Goal: Share content: Share content

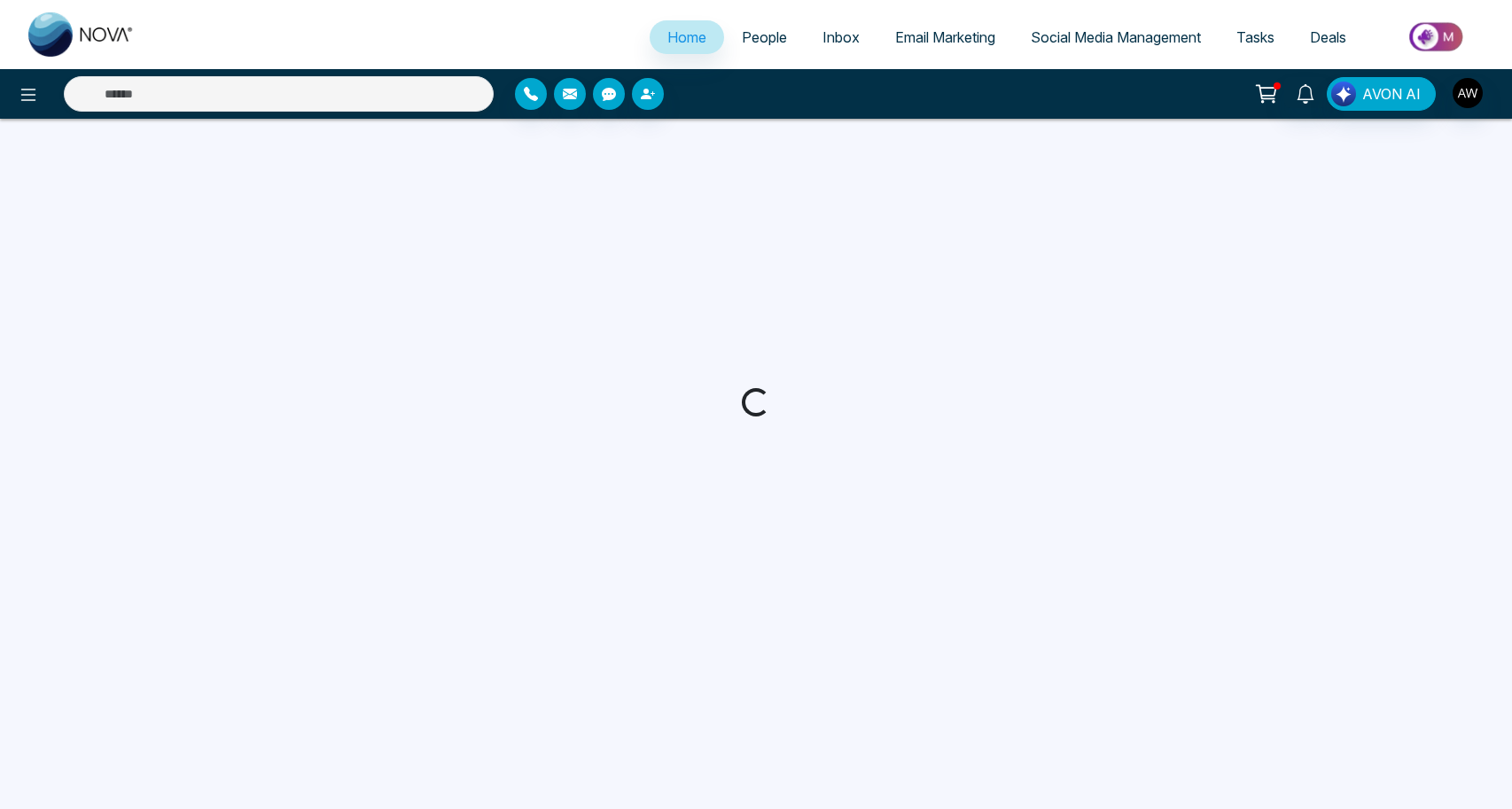
select select "*"
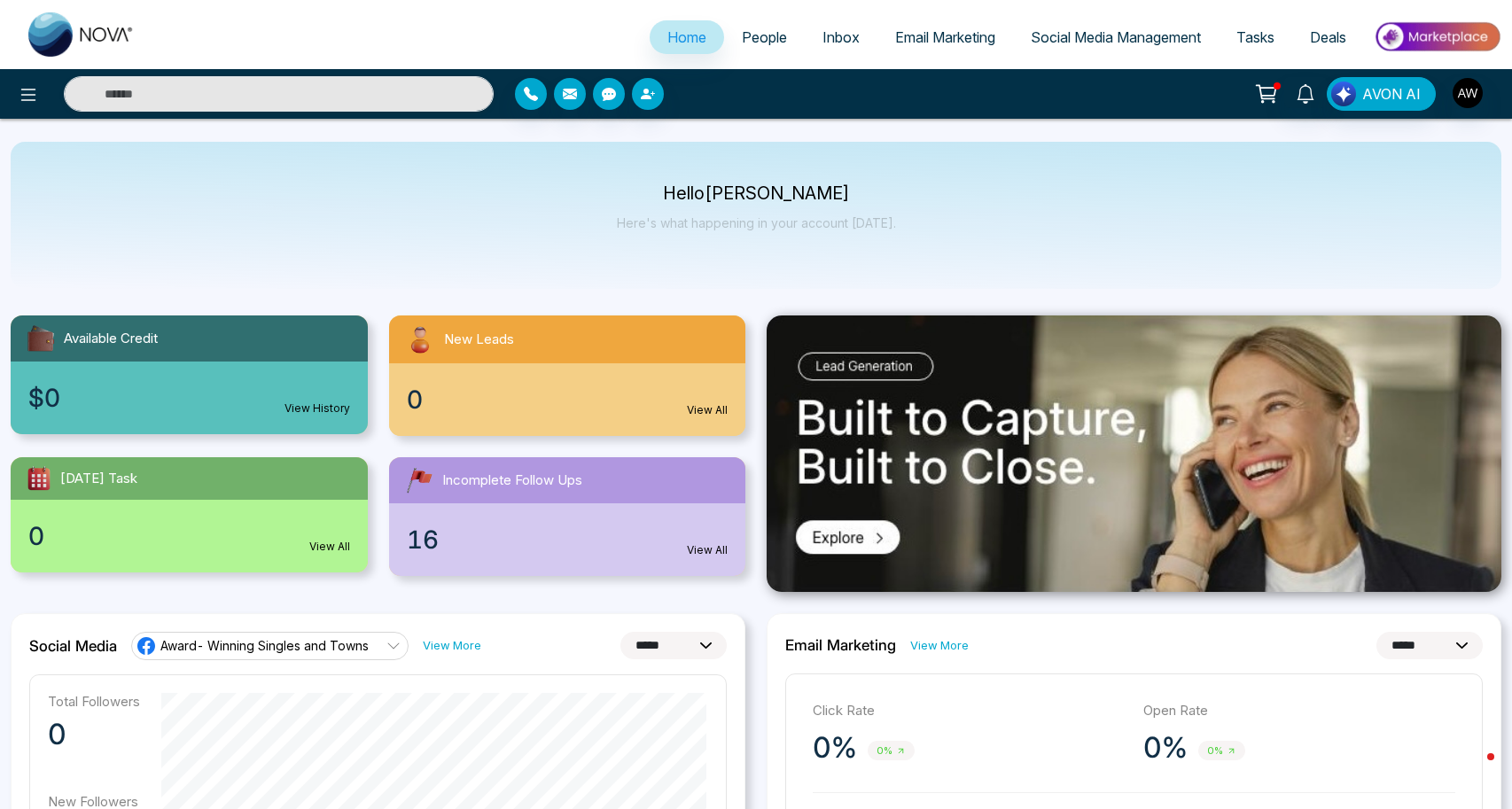
click at [1078, 52] on link "Social Media Management" at bounding box center [1116, 37] width 206 height 34
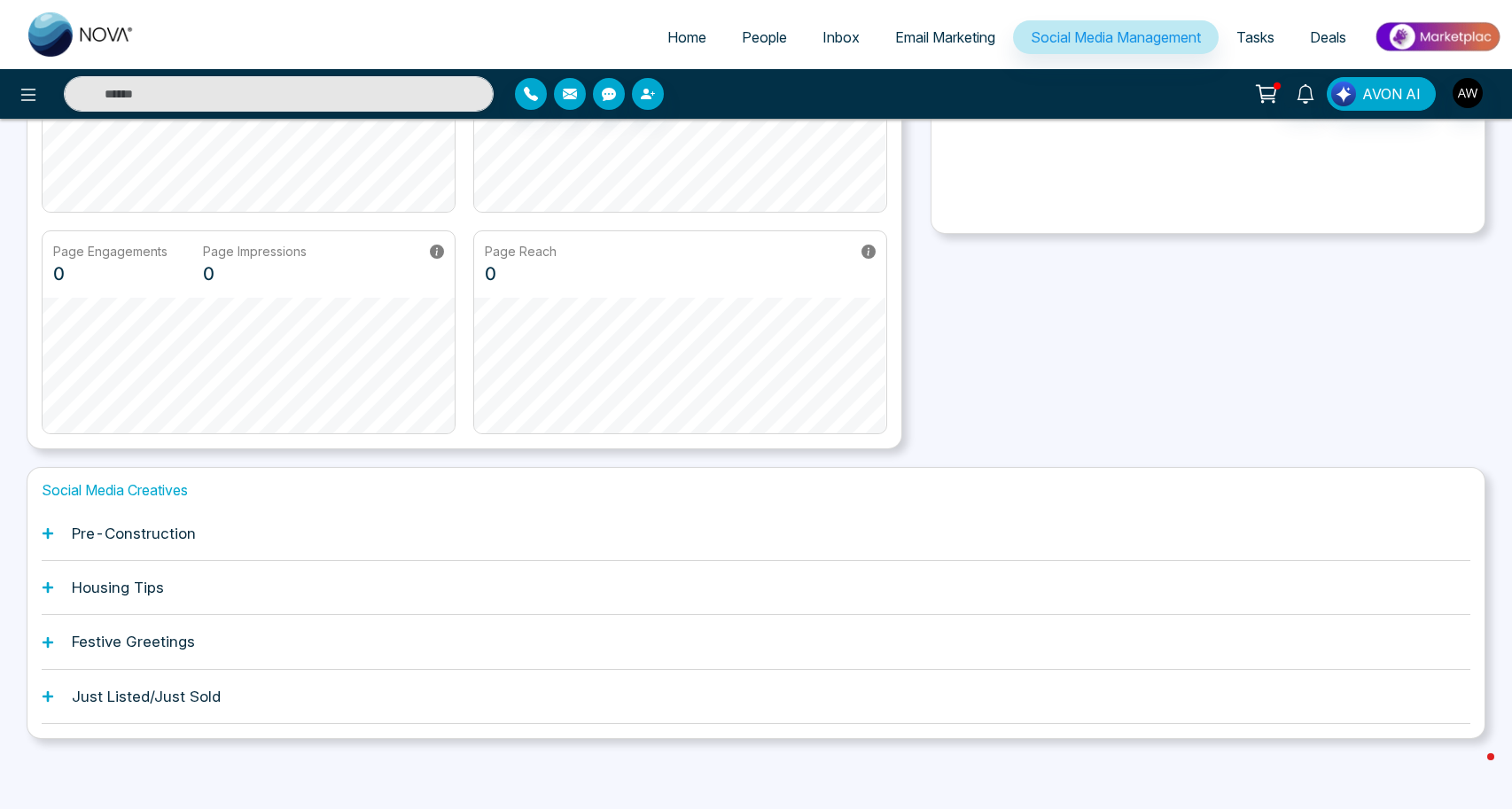
scroll to position [274, 0]
click at [113, 688] on h1 "Just Listed/Just Sold" at bounding box center [146, 696] width 149 height 17
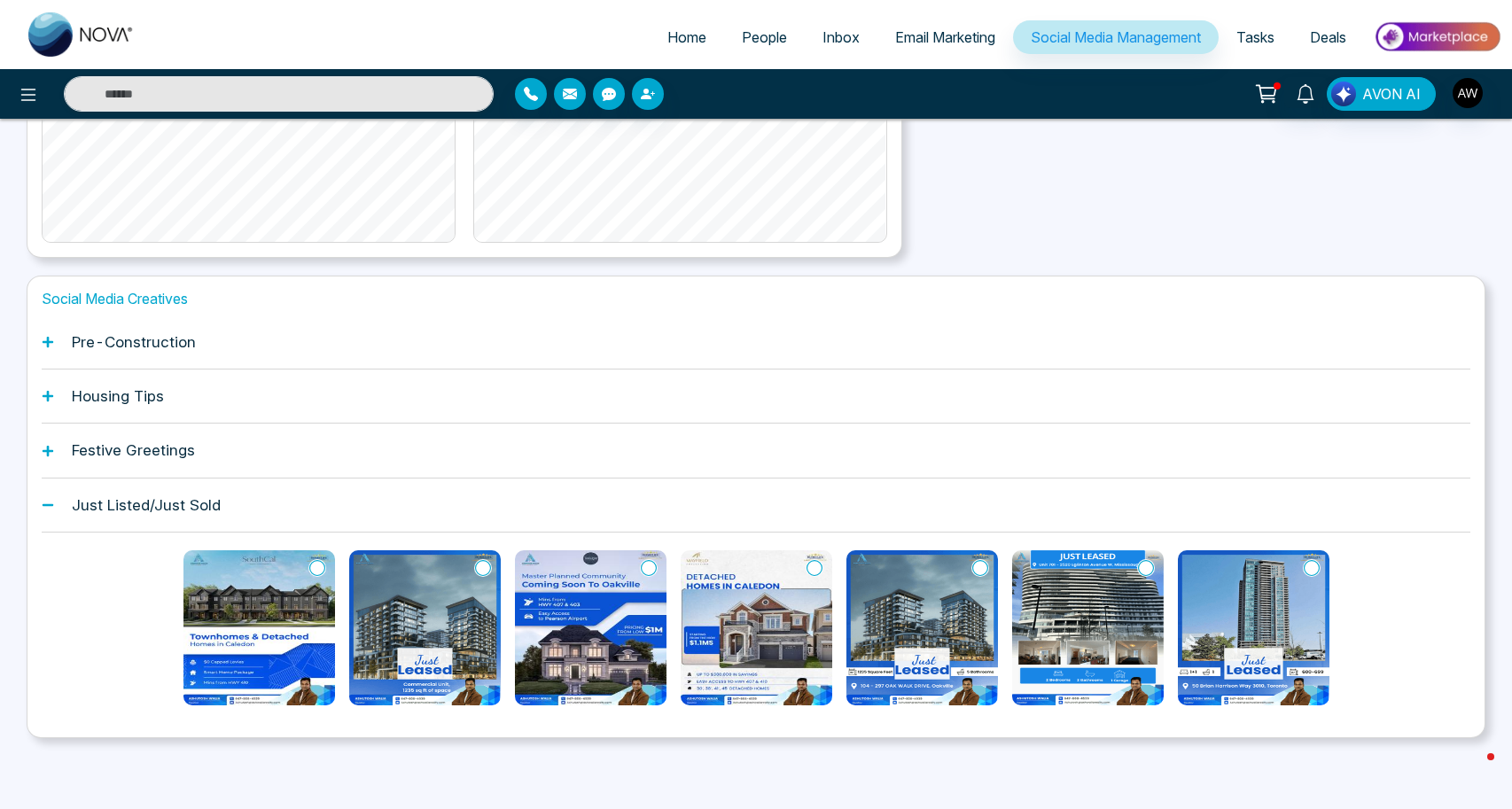
scroll to position [540, 0]
click at [66, 316] on div "Pre-Construction" at bounding box center [756, 342] width 1429 height 54
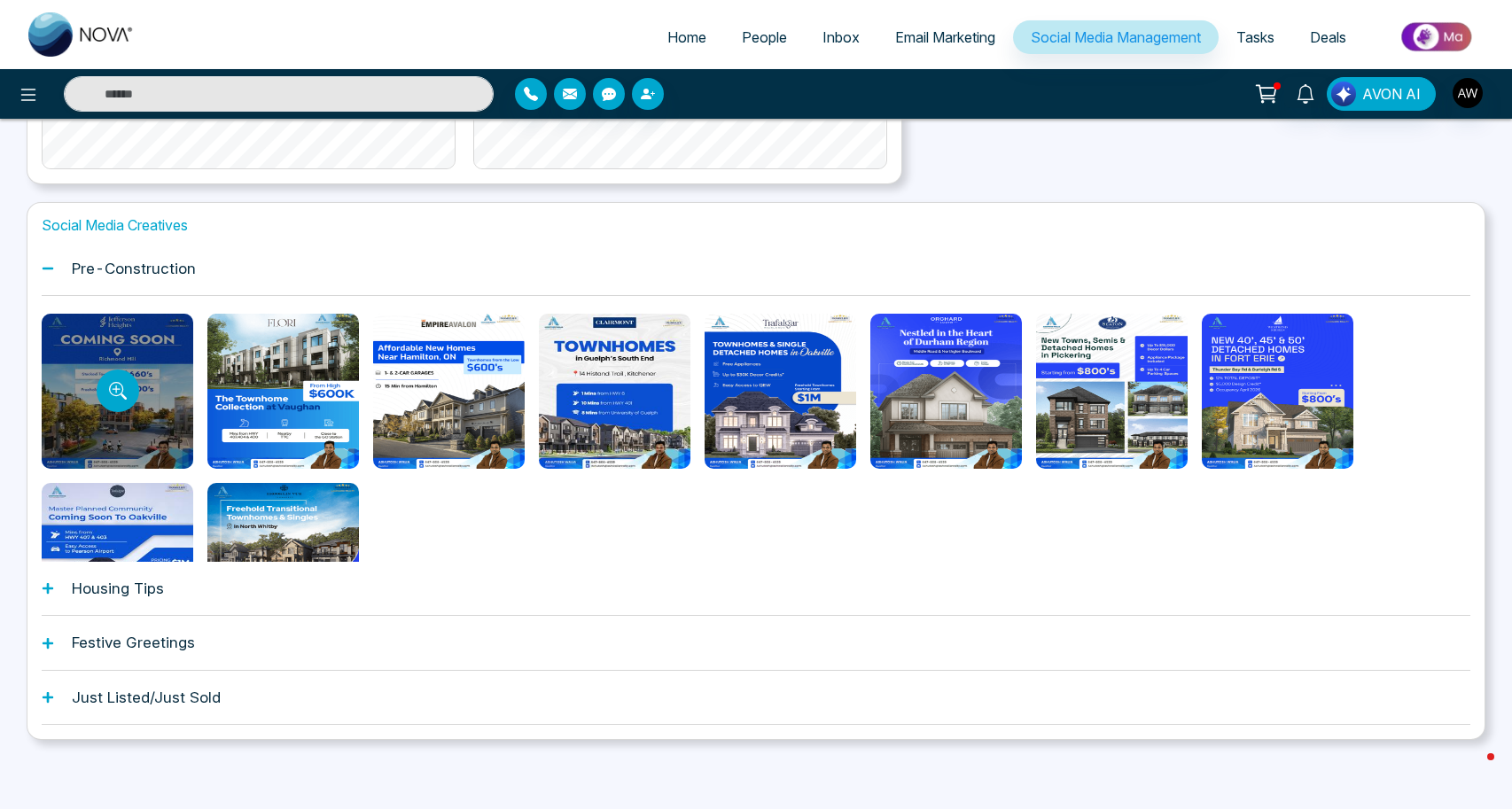
click at [166, 336] on div at bounding box center [118, 391] width 152 height 155
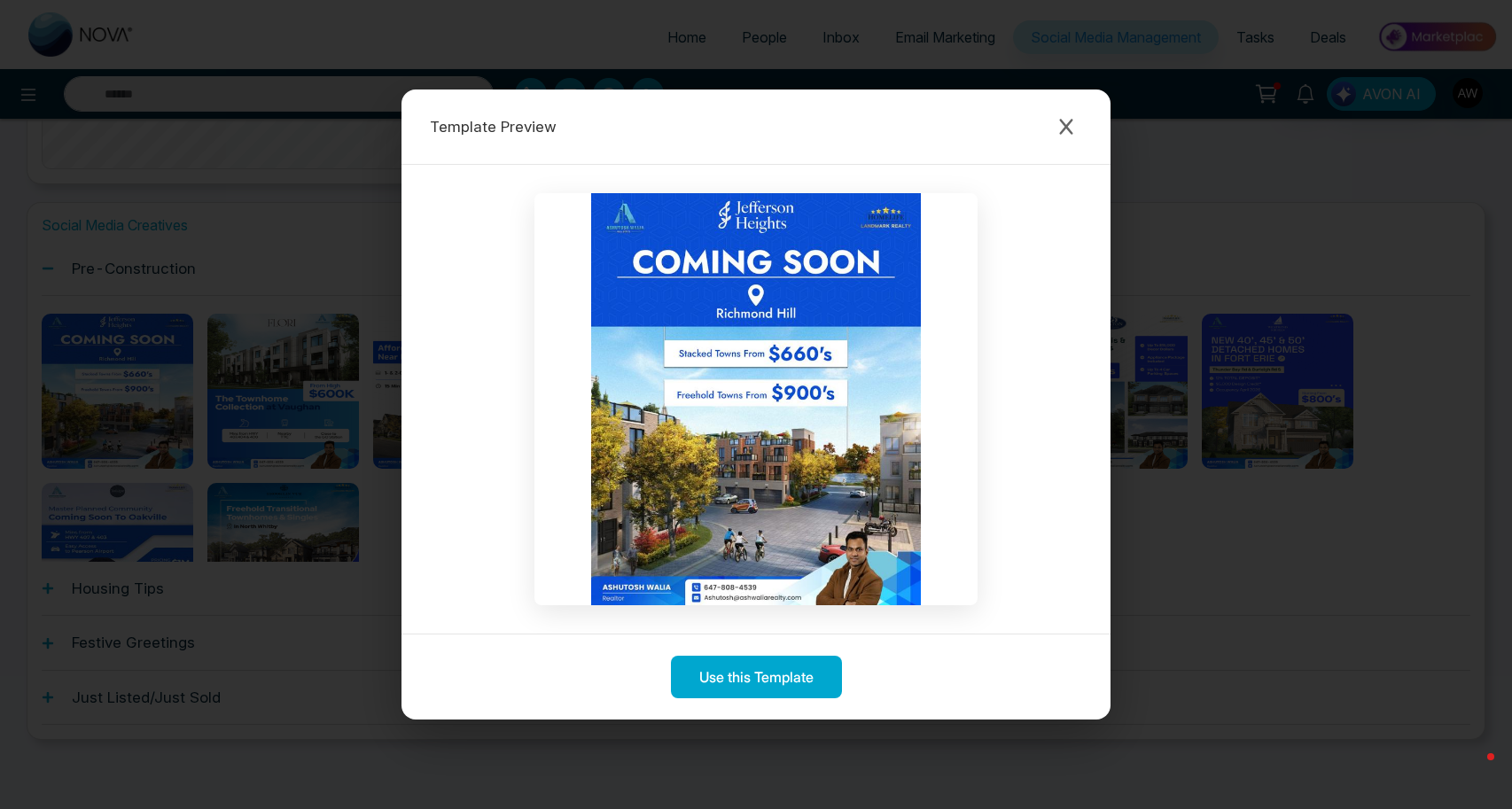
click at [767, 609] on div at bounding box center [756, 399] width 709 height 469
click at [767, 604] on img at bounding box center [756, 399] width 443 height 412
click at [781, 609] on div at bounding box center [756, 399] width 709 height 469
click at [780, 601] on img at bounding box center [756, 399] width 443 height 412
click at [796, 591] on img at bounding box center [756, 399] width 443 height 412
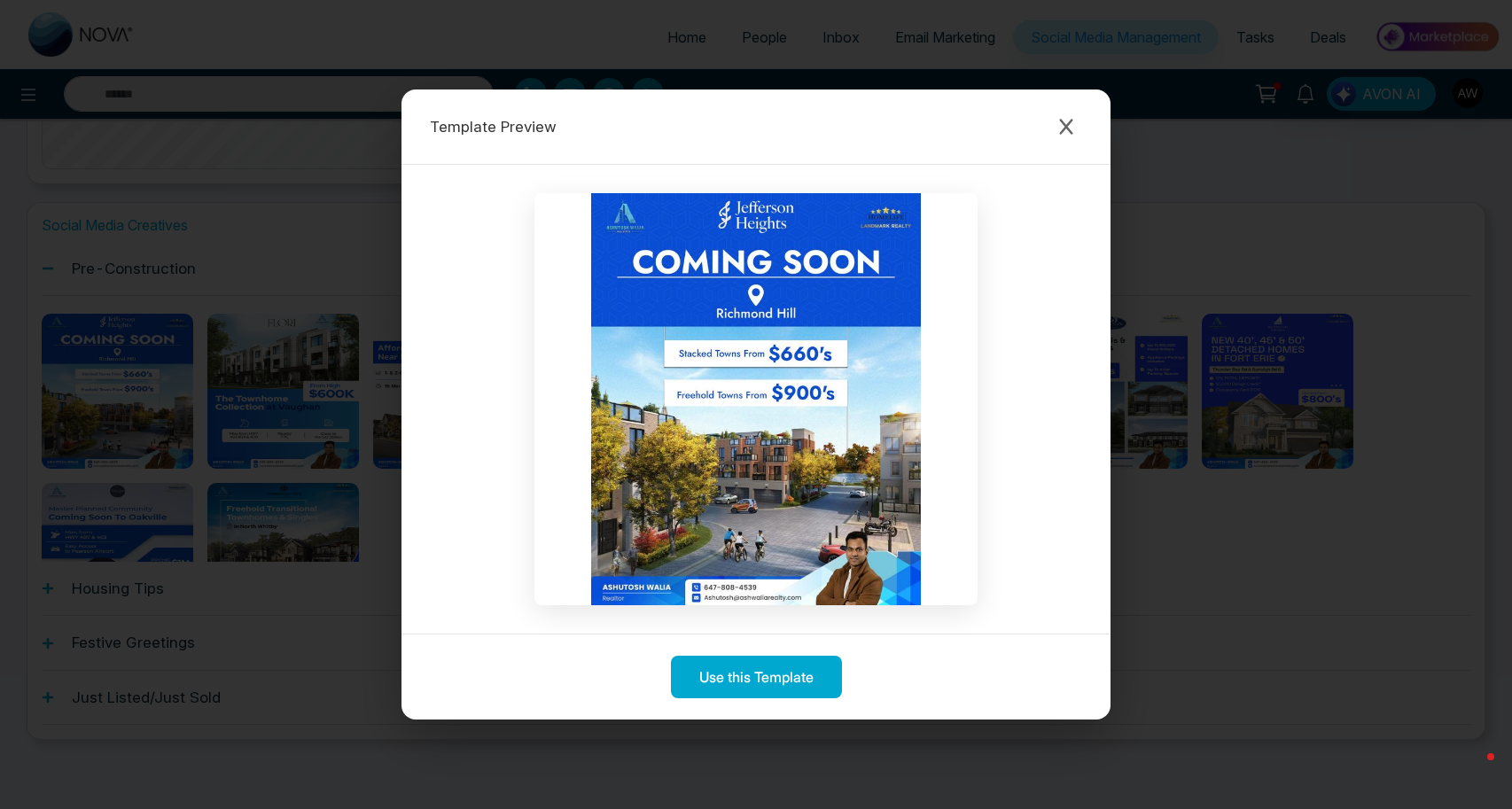
click at [779, 604] on img at bounding box center [756, 399] width 443 height 412
click at [826, 609] on div at bounding box center [756, 399] width 709 height 469
click at [784, 604] on img at bounding box center [756, 399] width 443 height 412
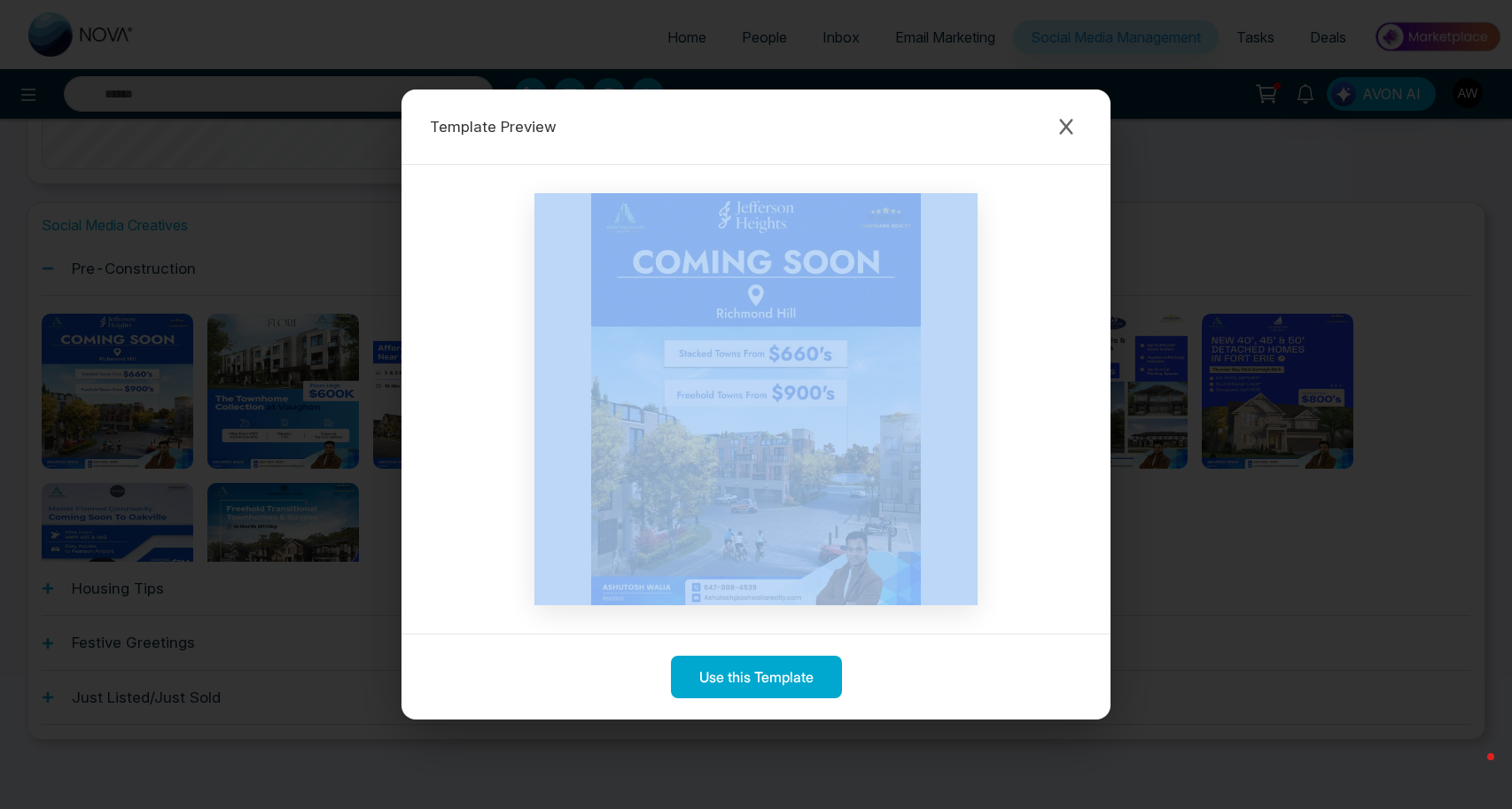
click at [784, 604] on img at bounding box center [756, 399] width 443 height 412
click at [692, 599] on img at bounding box center [756, 399] width 443 height 412
click at [615, 569] on img at bounding box center [756, 399] width 443 height 412
click at [1065, 54] on div "Template Preview Use this Template" at bounding box center [756, 404] width 1512 height 809
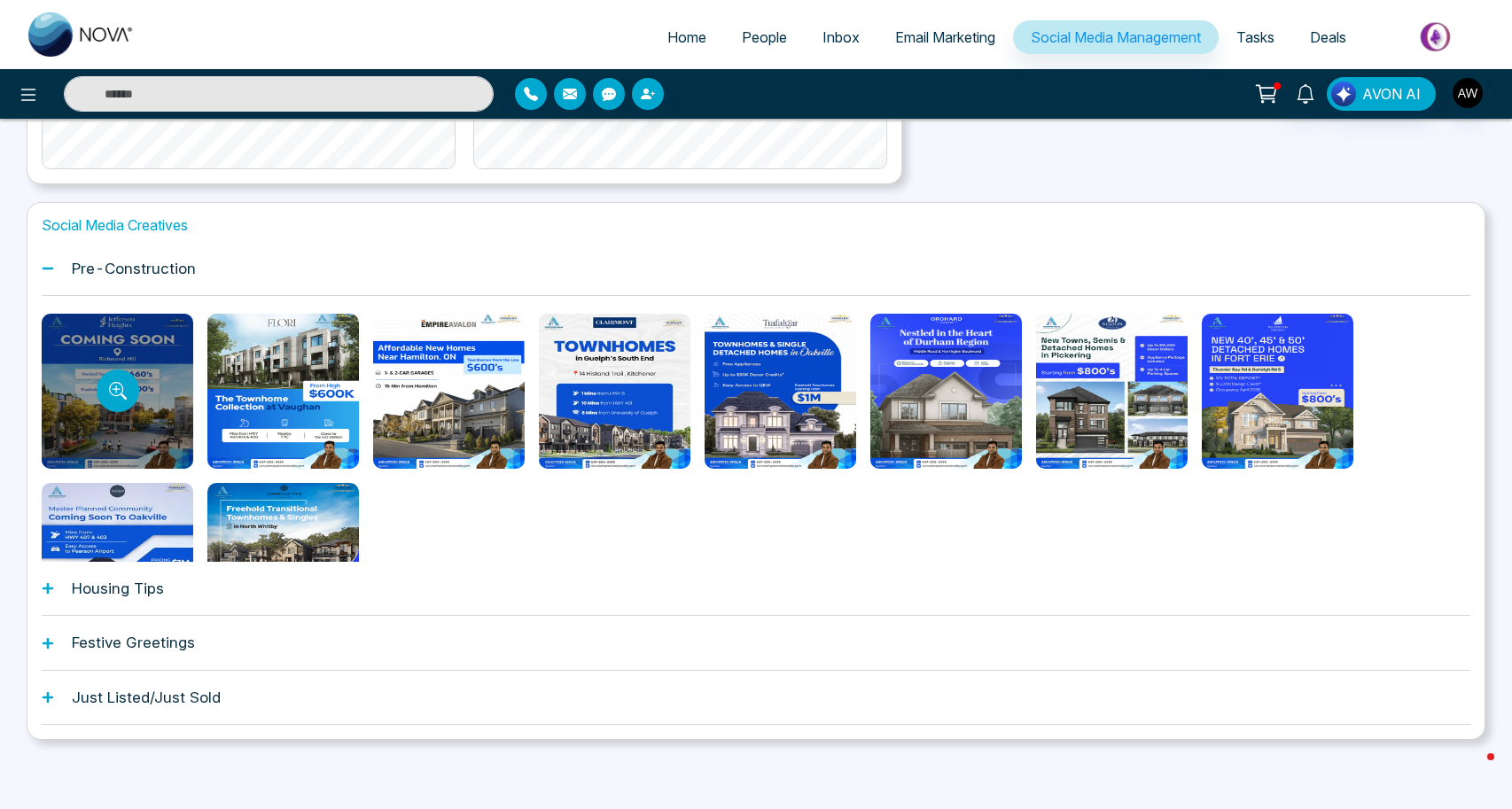
click at [167, 435] on div at bounding box center [118, 391] width 152 height 155
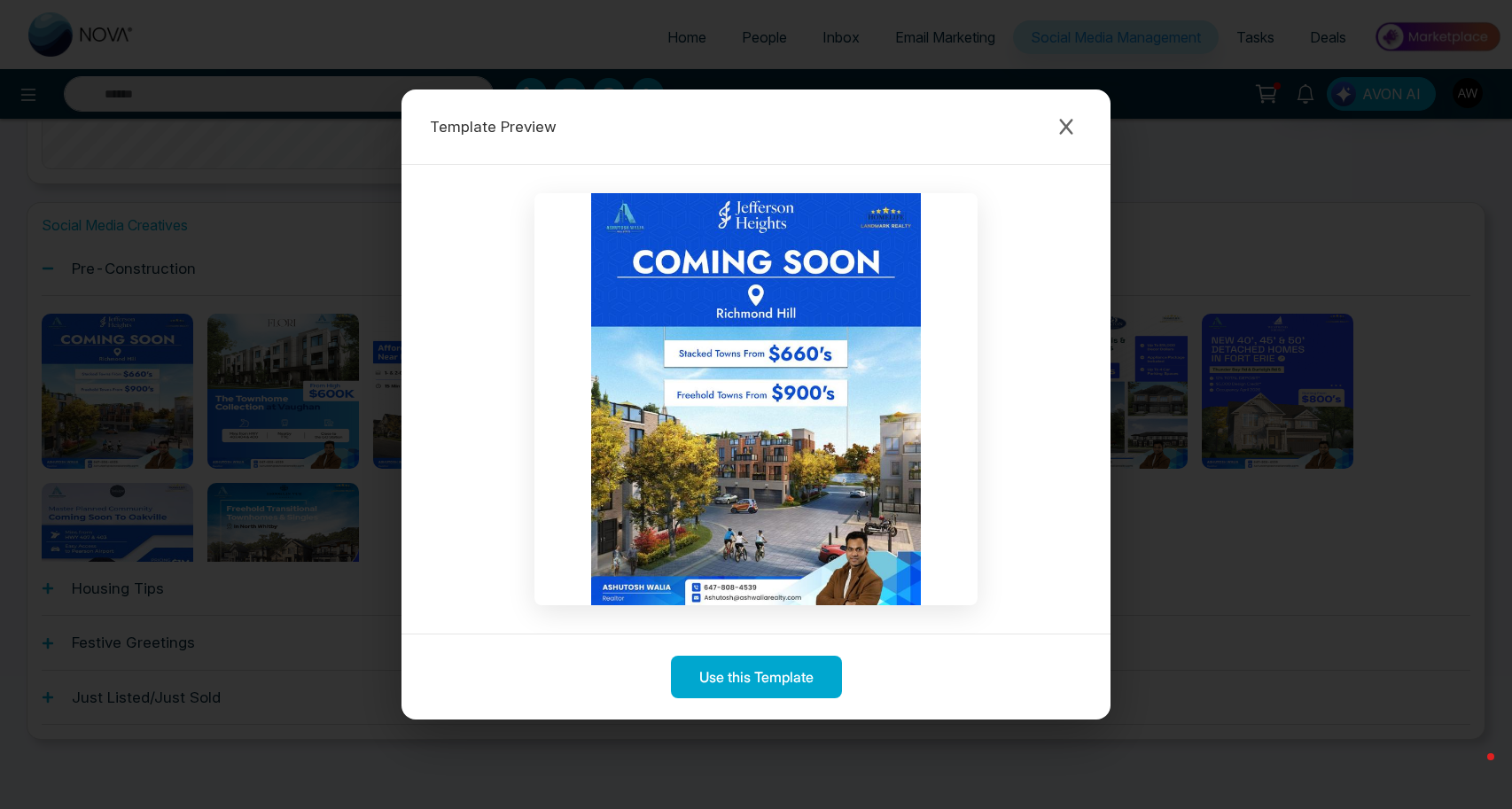
click at [733, 595] on img at bounding box center [756, 399] width 443 height 412
click at [758, 601] on img at bounding box center [756, 399] width 443 height 412
click at [825, 612] on div at bounding box center [756, 399] width 709 height 469
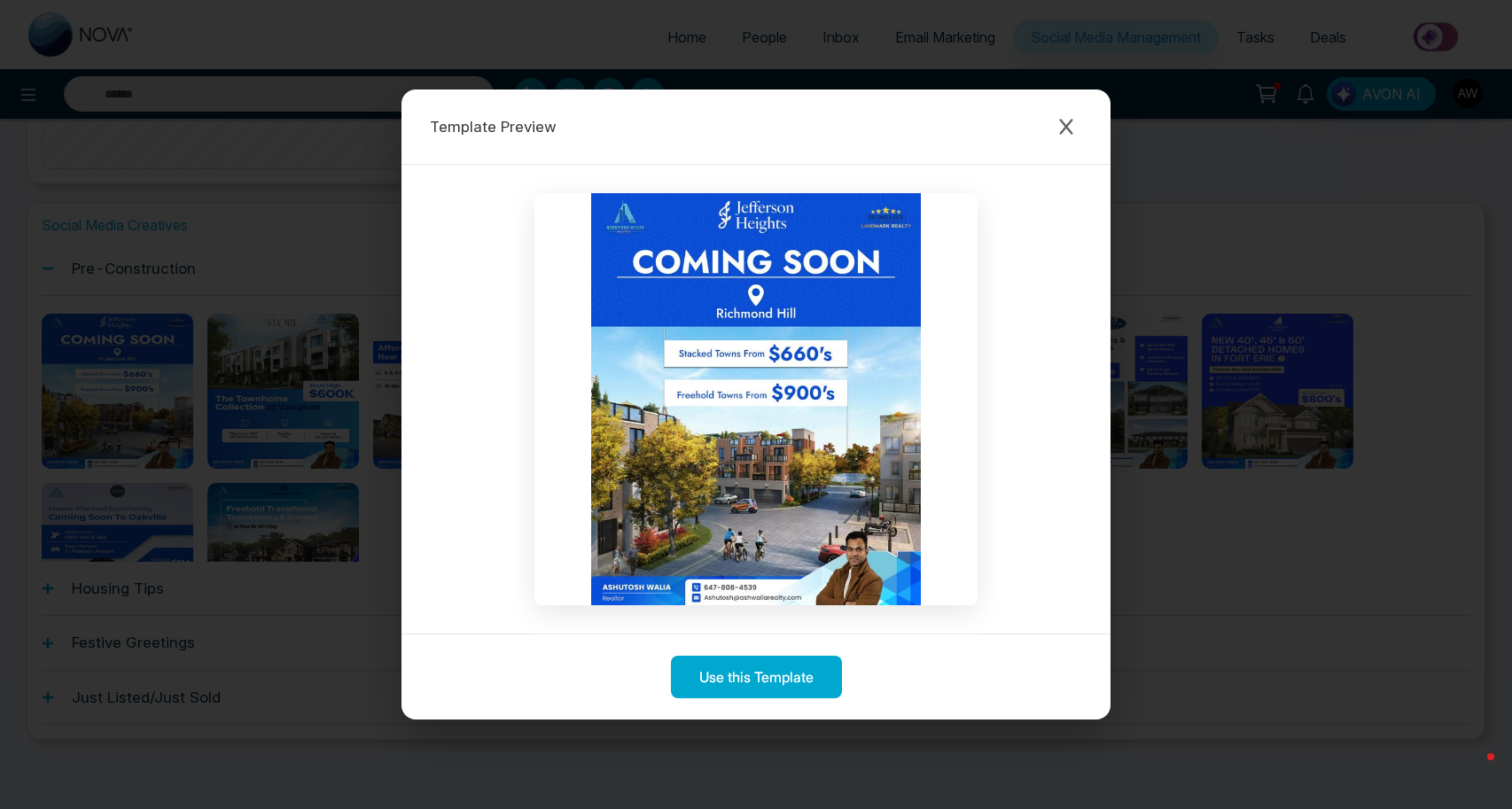
click at [1074, 42] on div "Template Preview Use this Template" at bounding box center [756, 404] width 1512 height 809
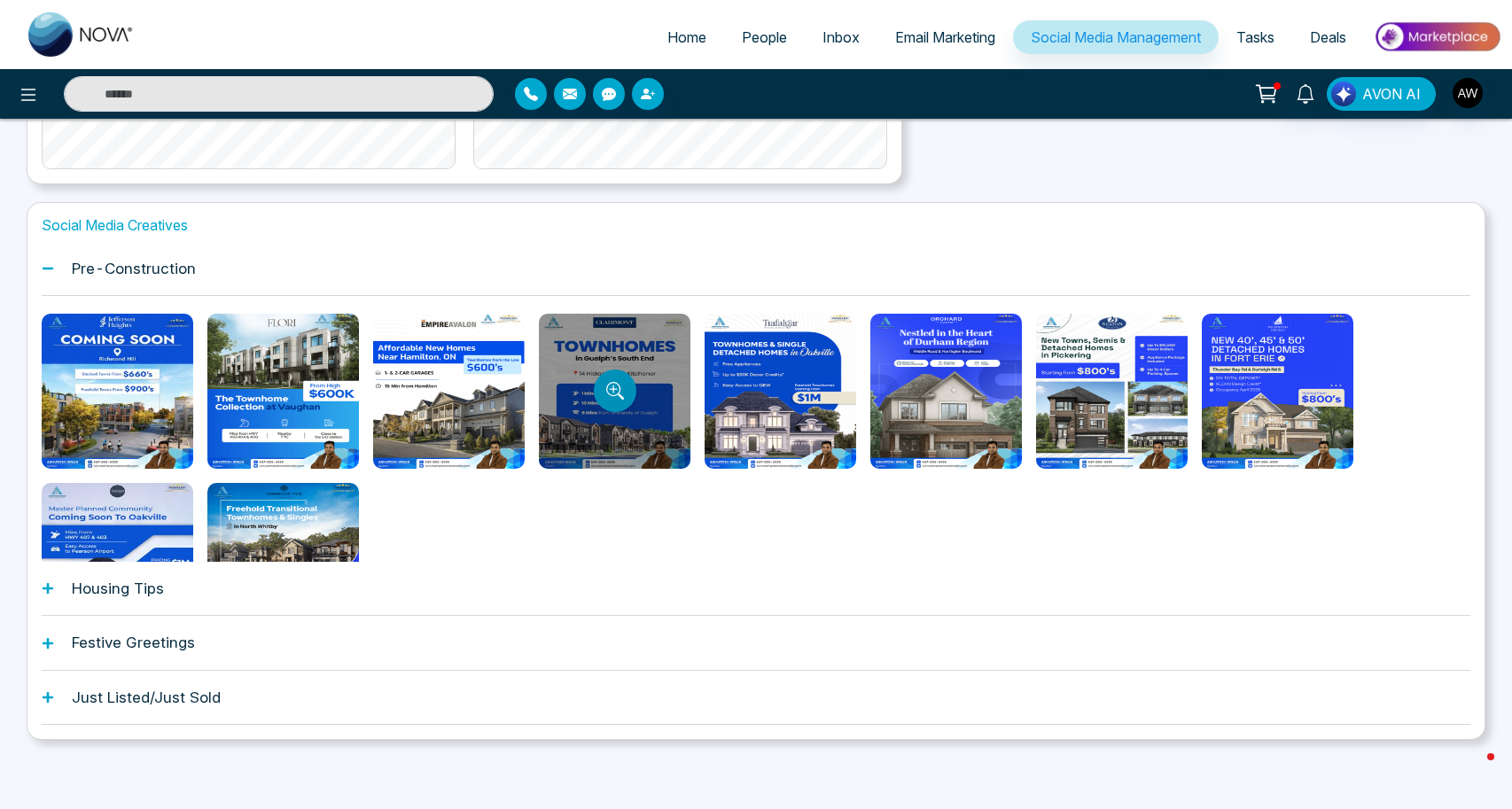
click at [607, 400] on button "Preview template" at bounding box center [615, 391] width 42 height 42
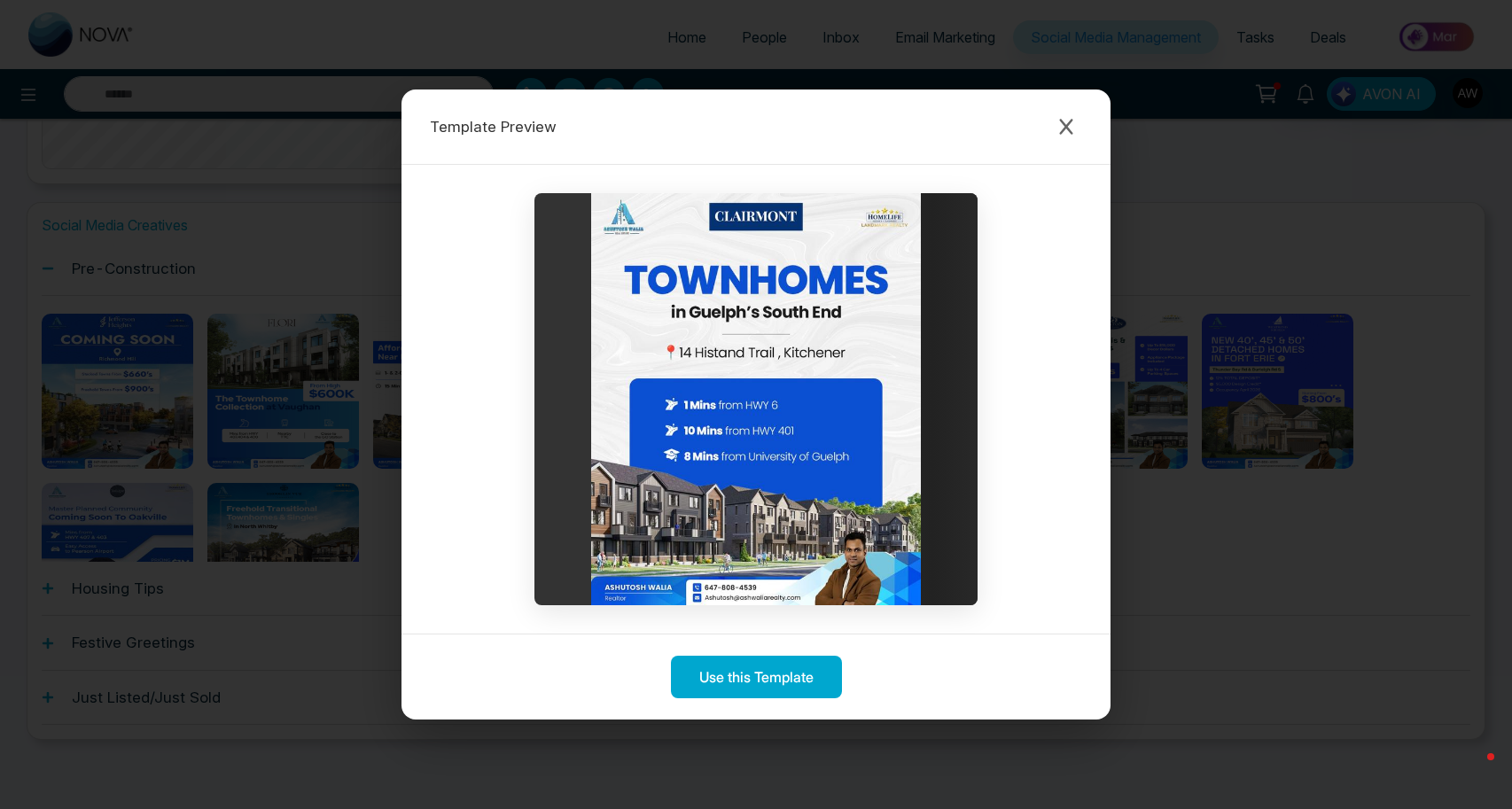
click at [763, 605] on div at bounding box center [756, 399] width 709 height 469
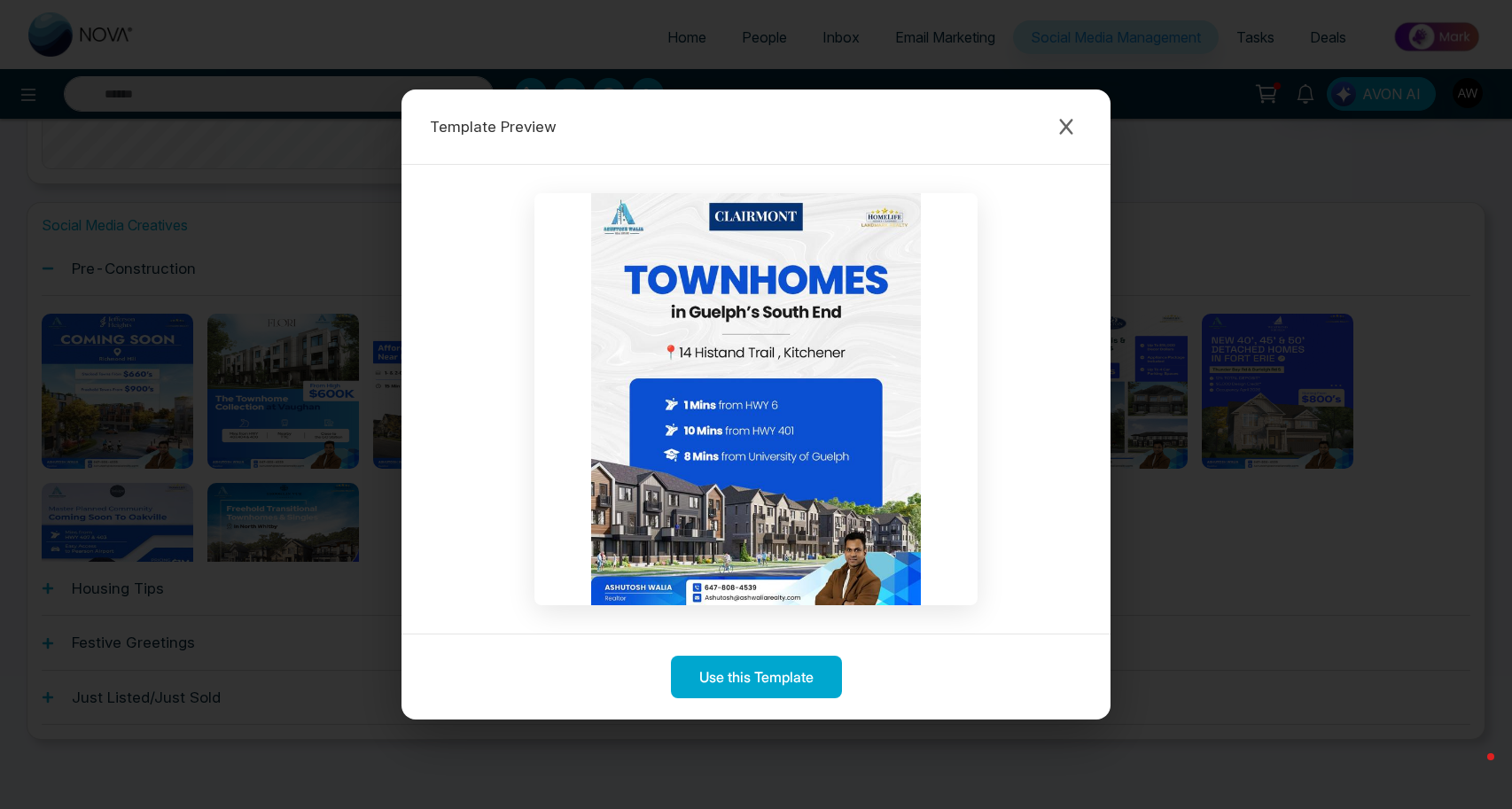
click at [766, 604] on img at bounding box center [756, 399] width 443 height 412
click at [786, 607] on div at bounding box center [756, 399] width 709 height 469
click at [780, 616] on div at bounding box center [756, 399] width 709 height 469
click at [780, 612] on div at bounding box center [756, 399] width 709 height 469
click at [824, 613] on div at bounding box center [756, 399] width 709 height 469
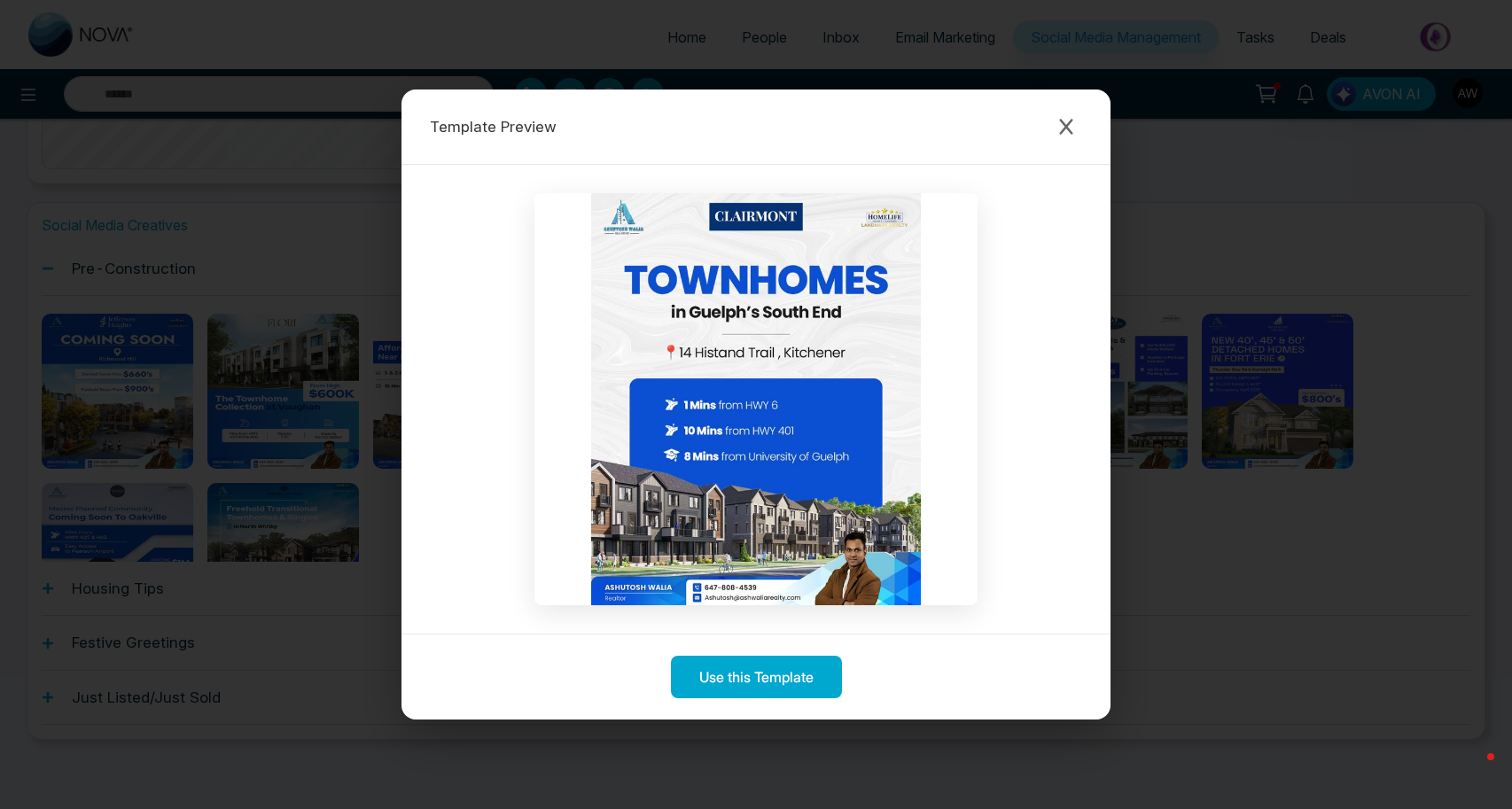
click at [824, 613] on div at bounding box center [756, 399] width 709 height 469
click at [1071, 53] on div "Template Preview Use this Template" at bounding box center [756, 404] width 1512 height 809
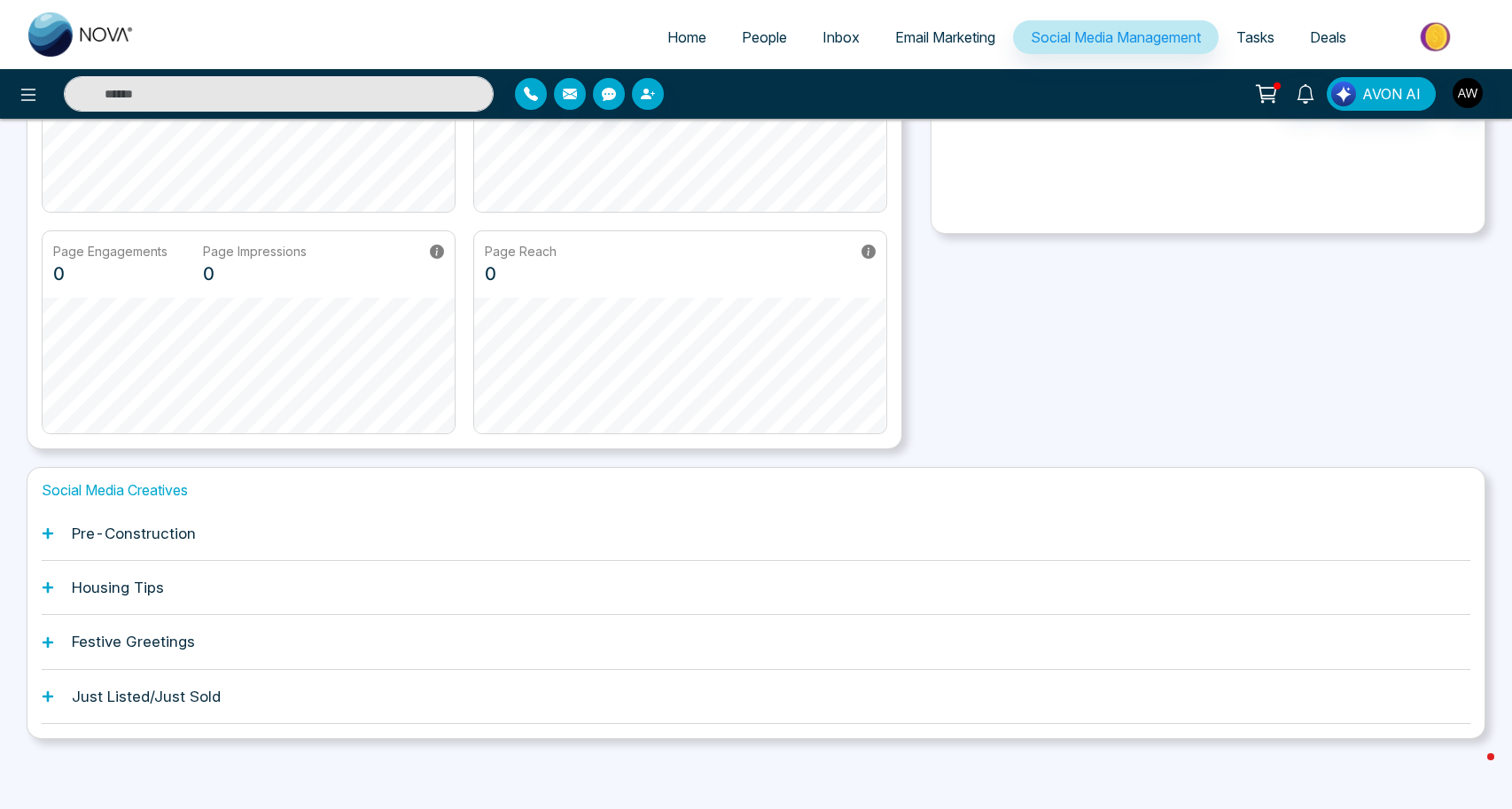
click at [167, 531] on h1 "Pre-Construction" at bounding box center [134, 533] width 124 height 17
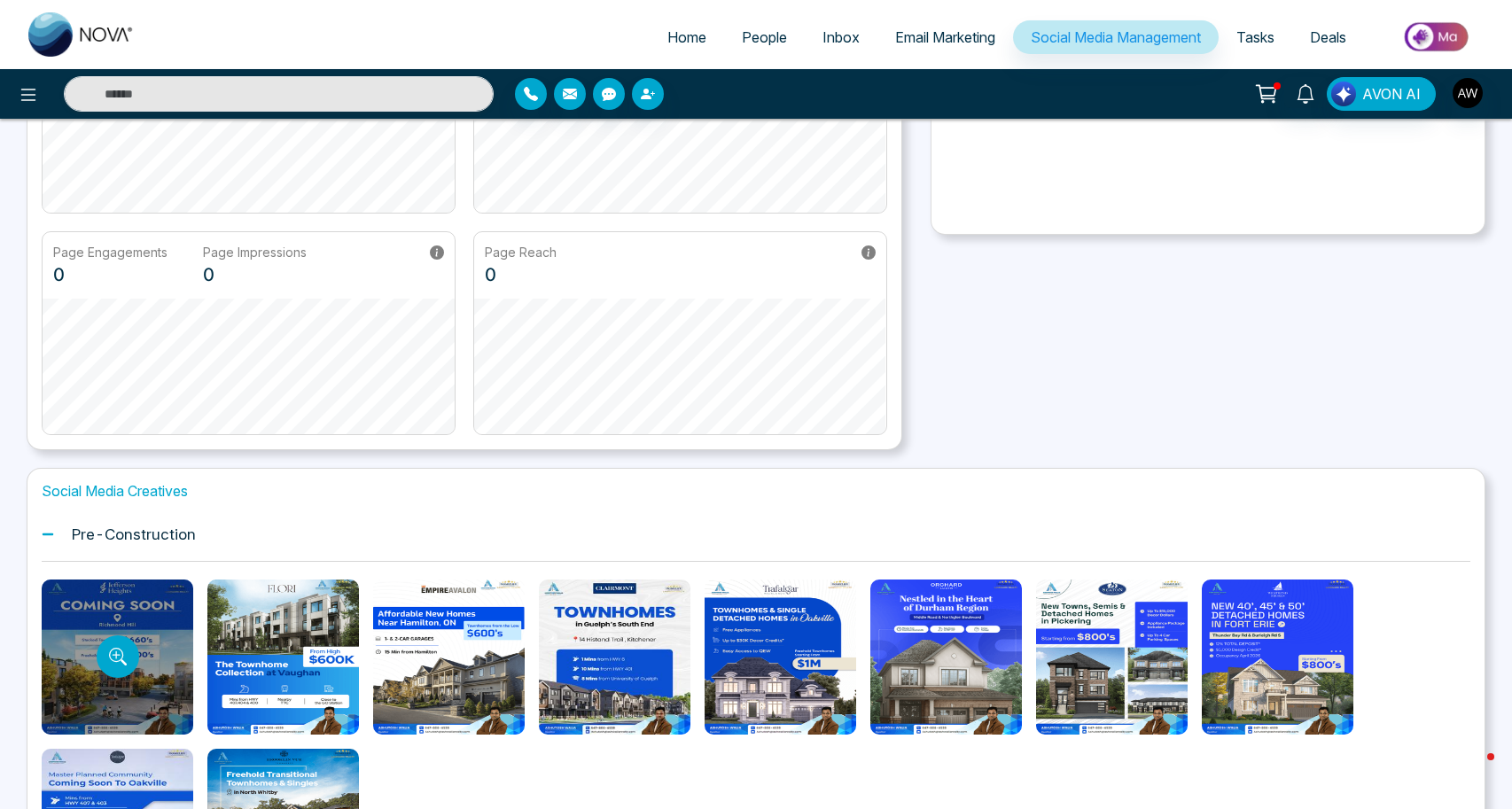
click at [145, 660] on div at bounding box center [118, 656] width 152 height 155
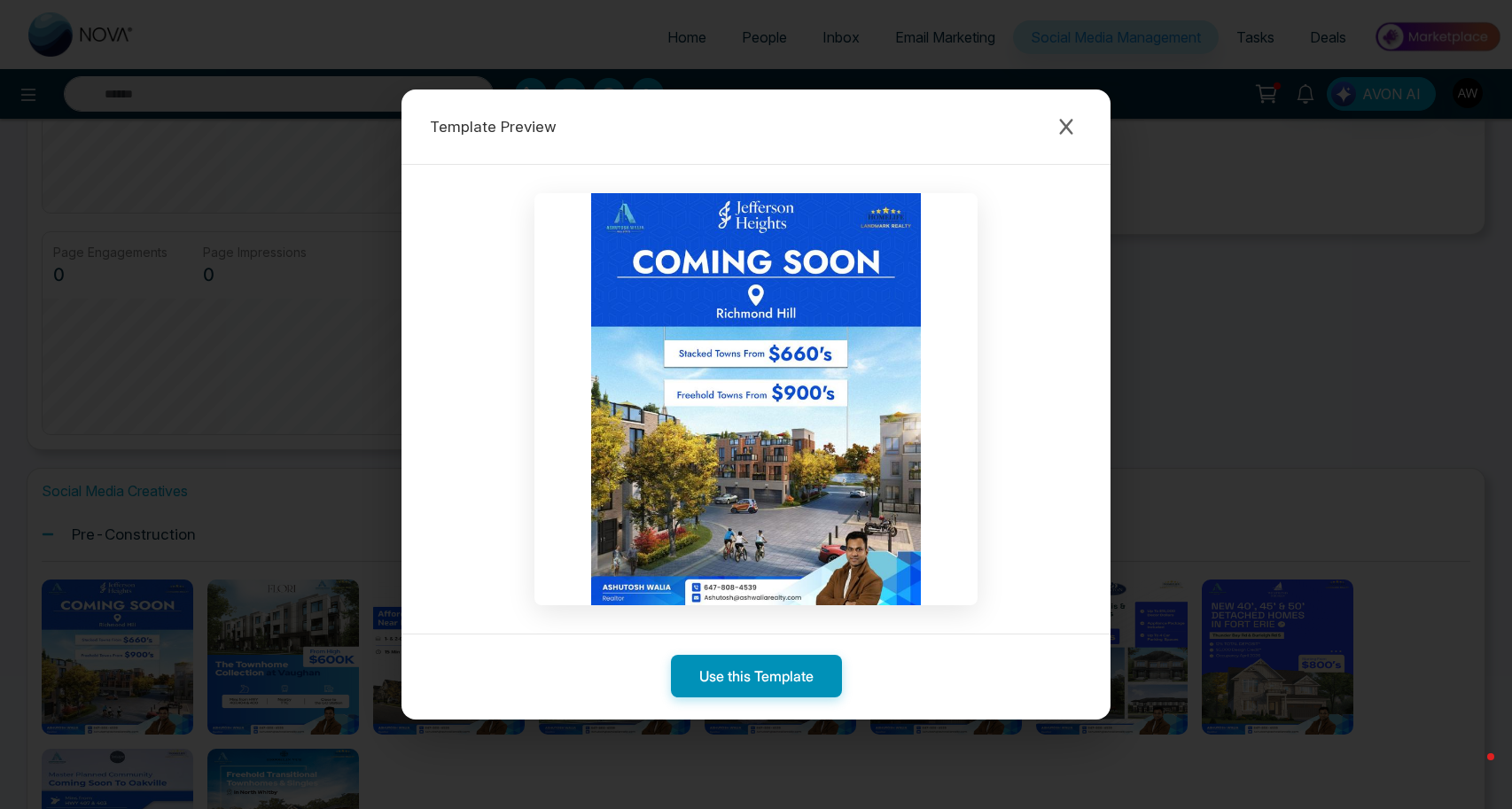
click at [729, 678] on button "Use this Template" at bounding box center [756, 675] width 171 height 42
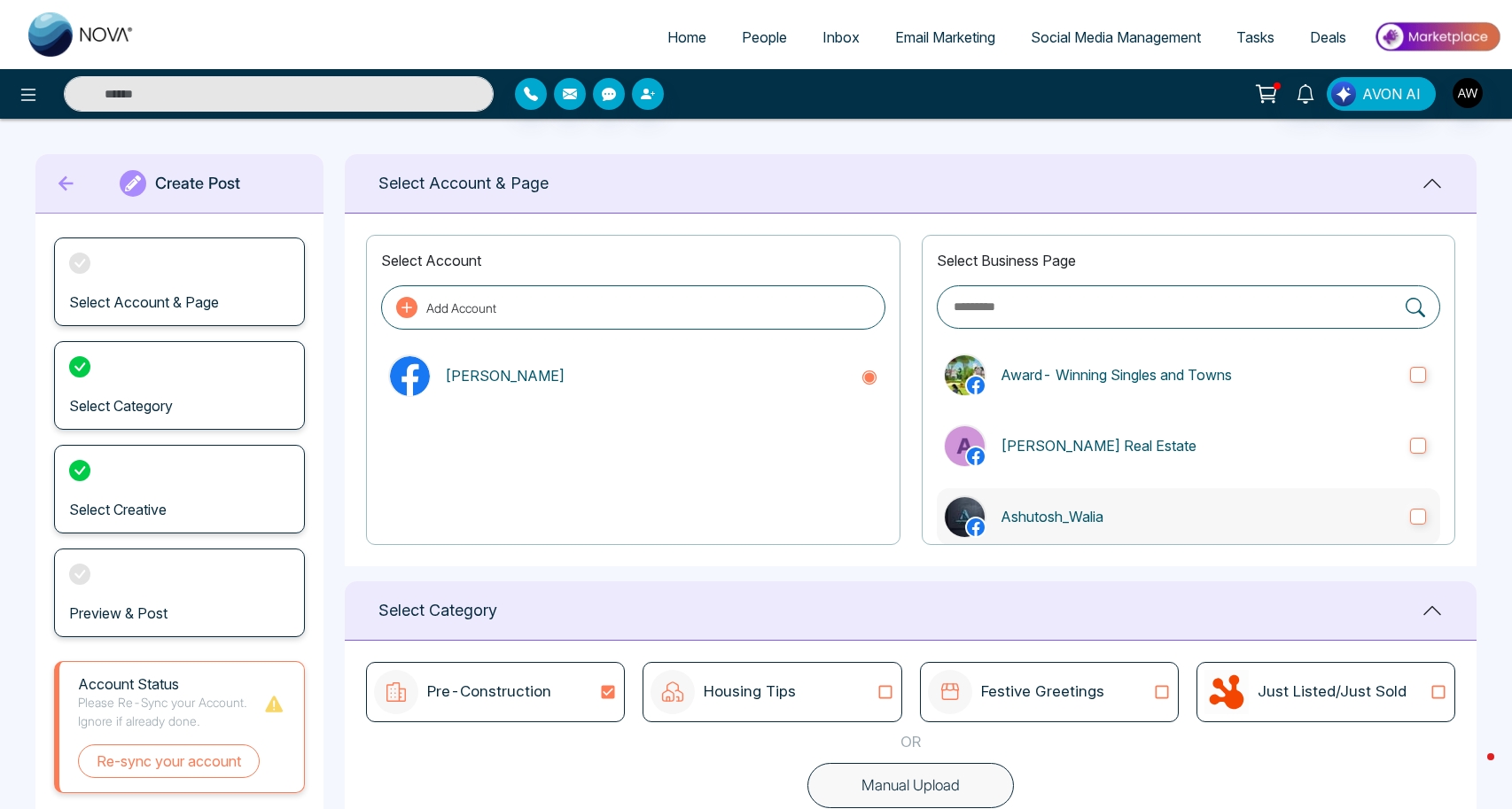
click at [1082, 508] on p "Ashutosh_Walia" at bounding box center [1198, 516] width 395 height 21
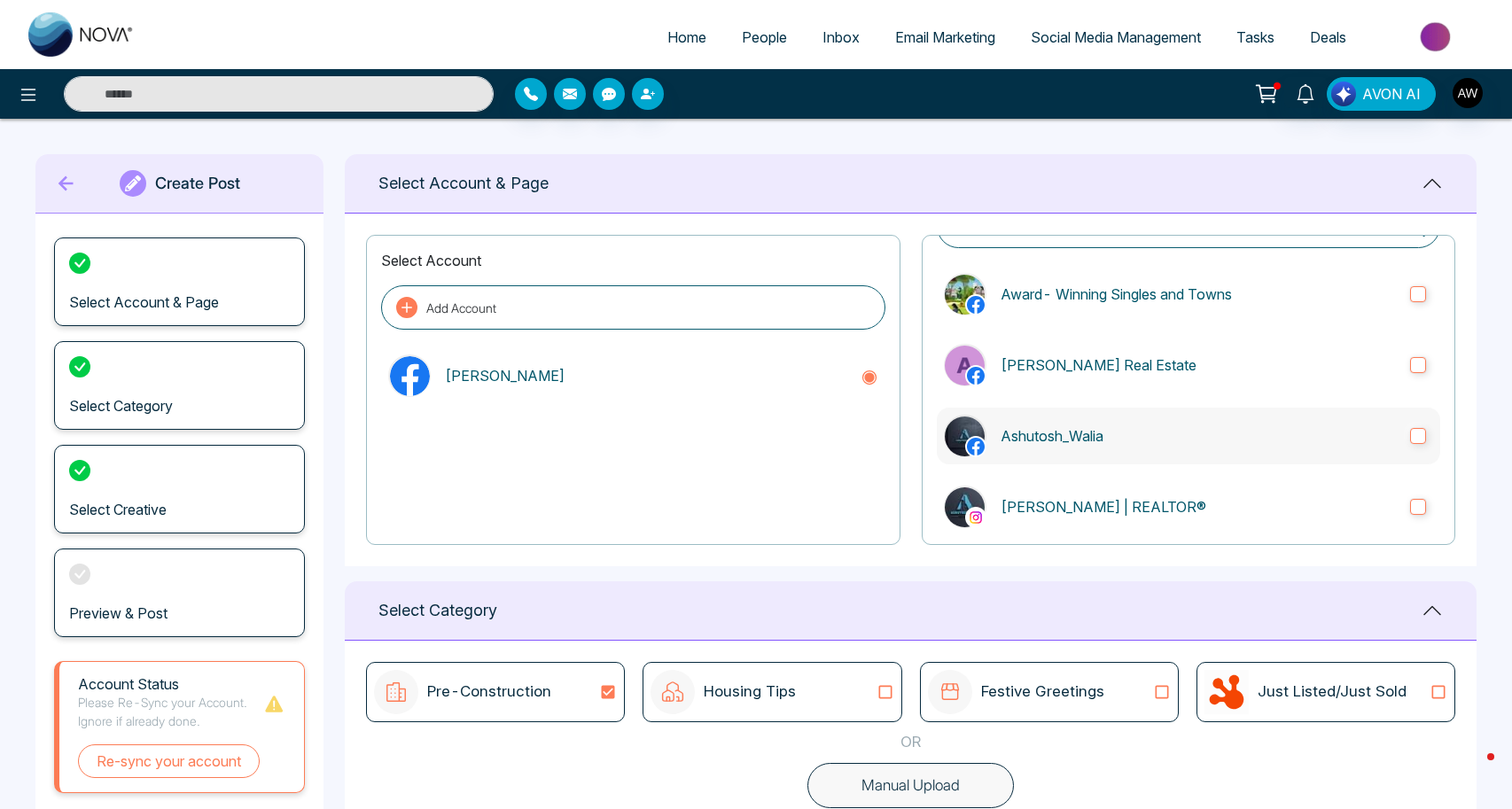
scroll to position [94, 0]
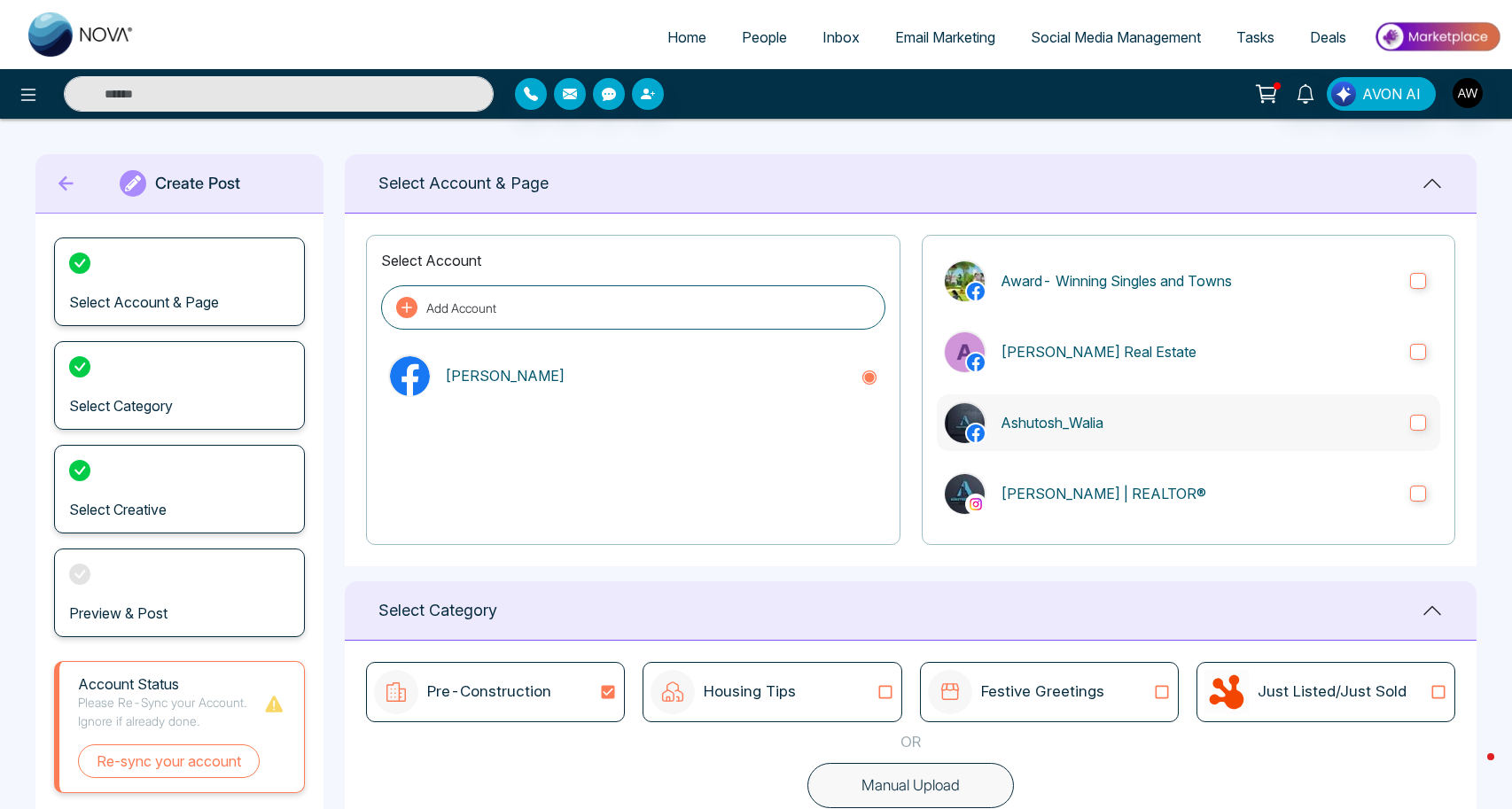
click at [1082, 508] on label "[PERSON_NAME] | REALTOR®" at bounding box center [1188, 493] width 503 height 57
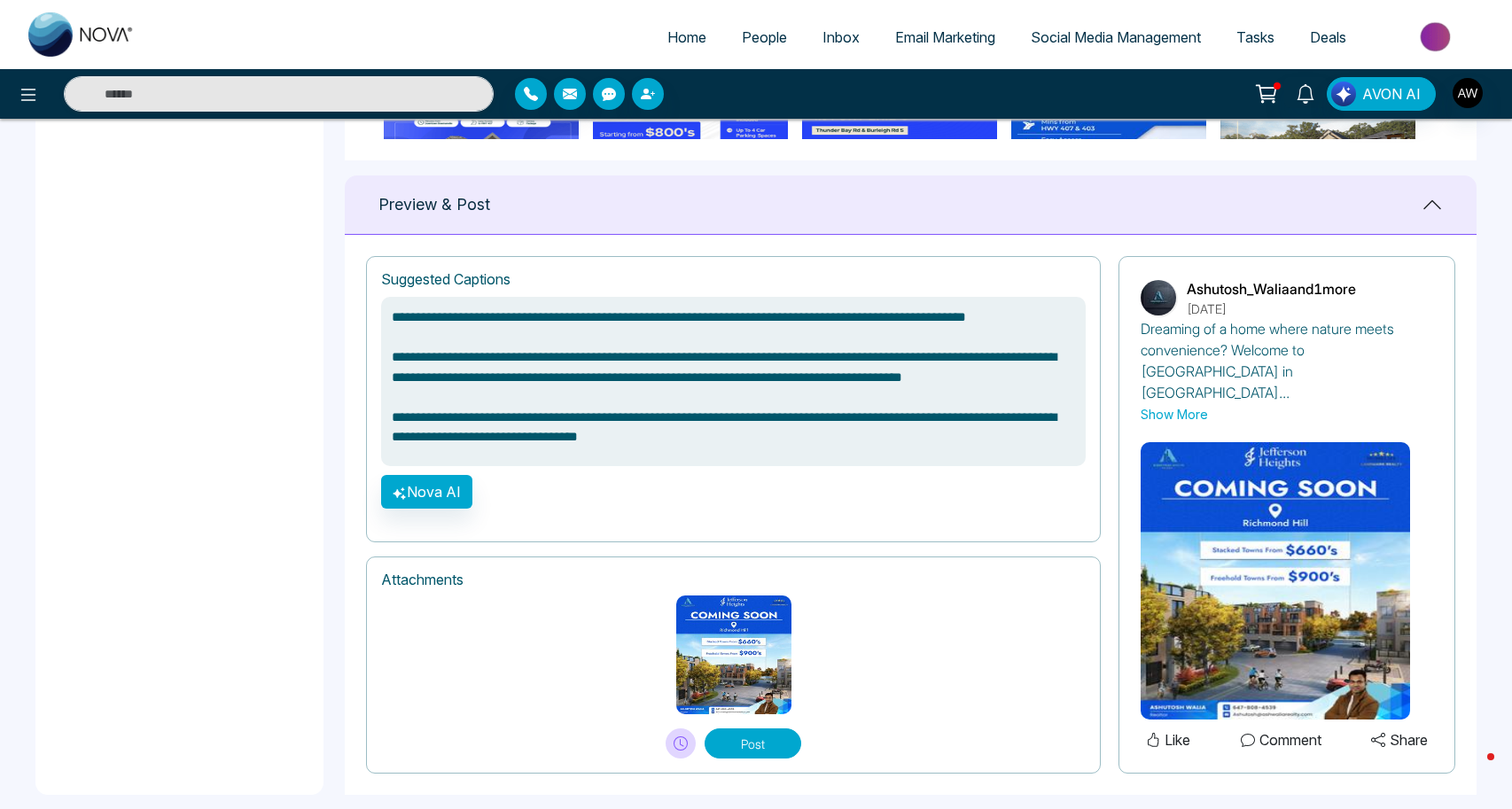
scroll to position [27, 0]
click at [765, 448] on textarea "**********" at bounding box center [733, 381] width 705 height 169
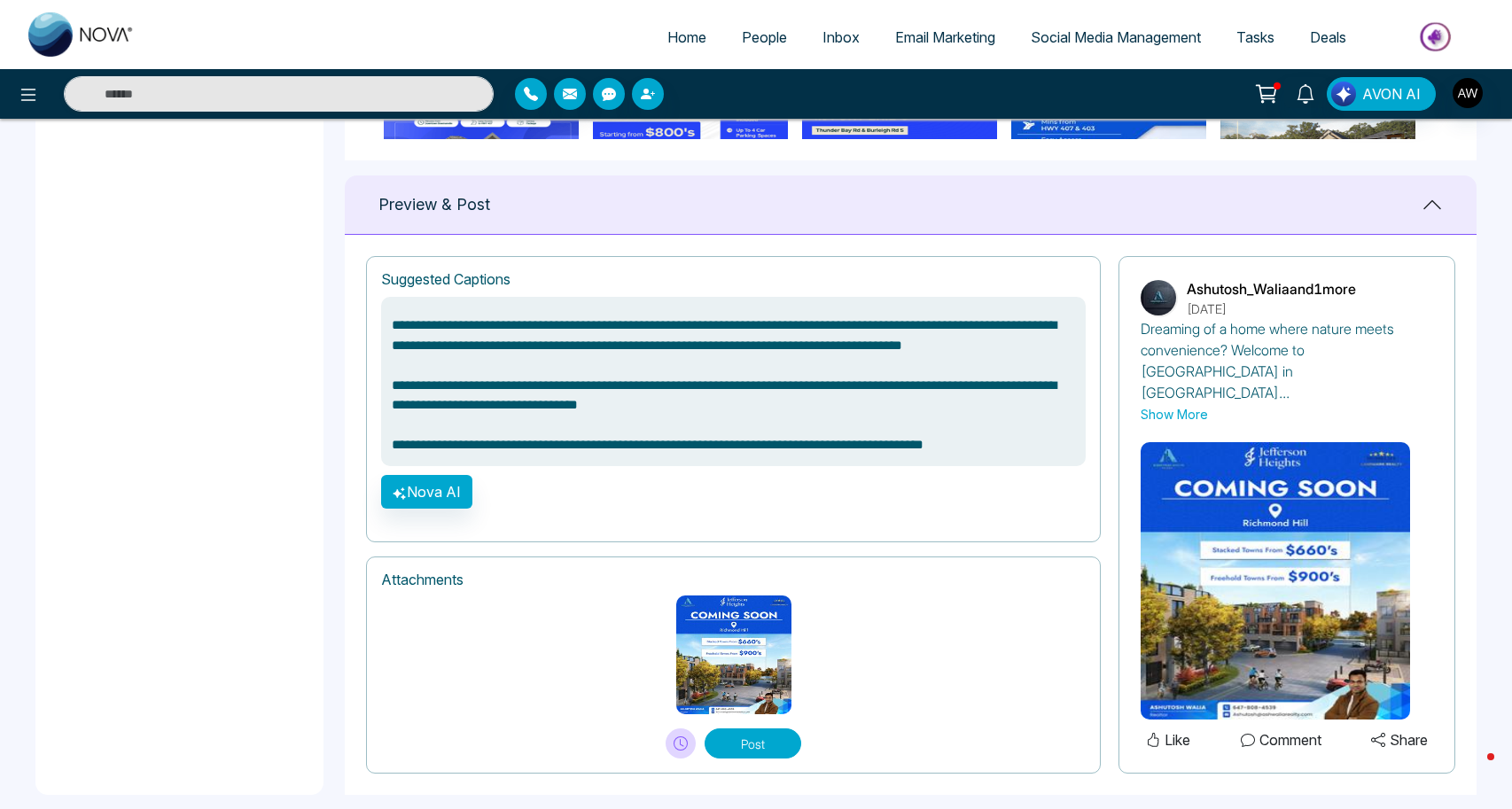
scroll to position [73, 0]
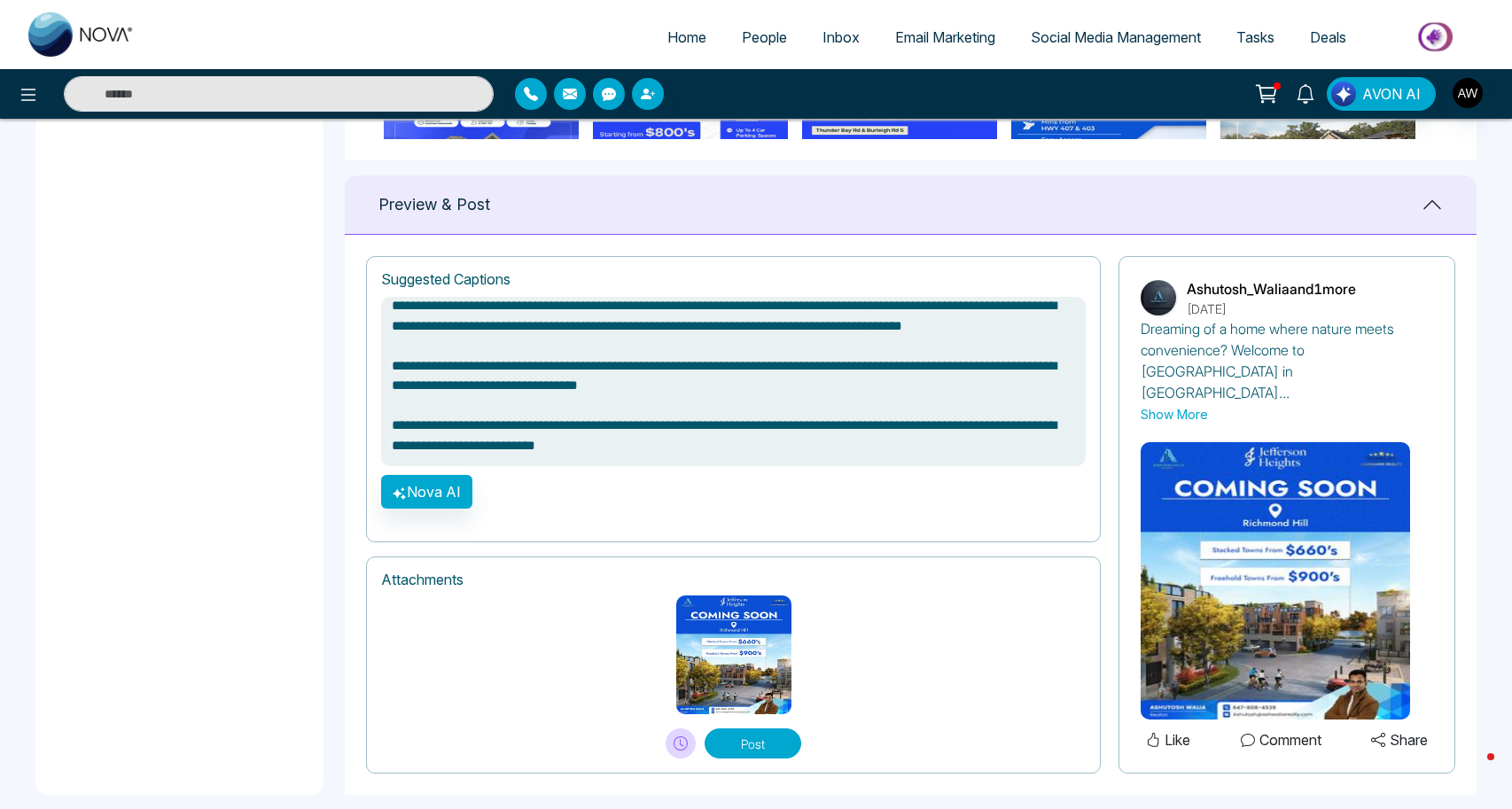
type textarea "**********"
click at [750, 728] on button "Post" at bounding box center [753, 743] width 97 height 30
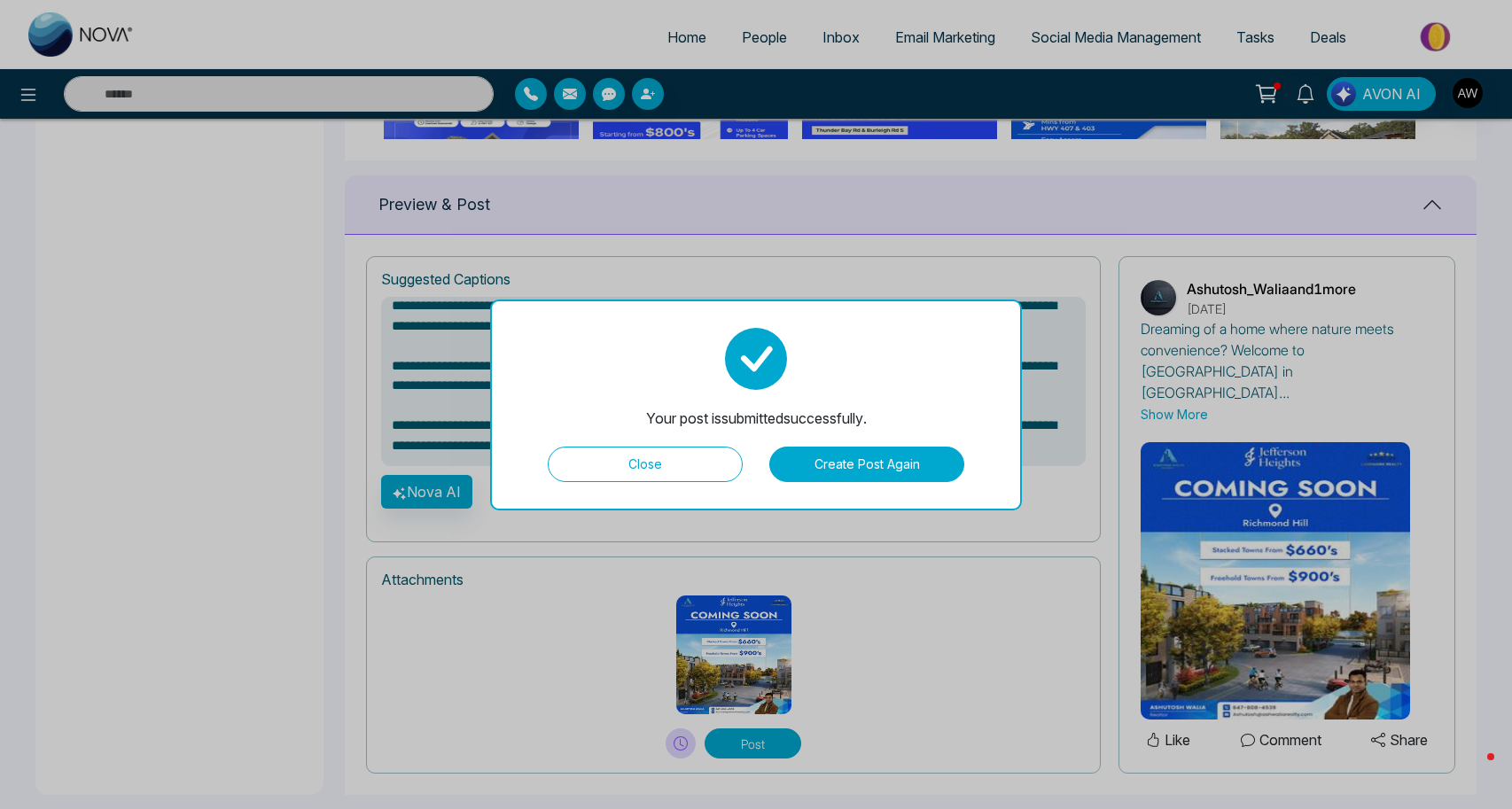
click at [648, 460] on button "Close" at bounding box center [644, 464] width 195 height 36
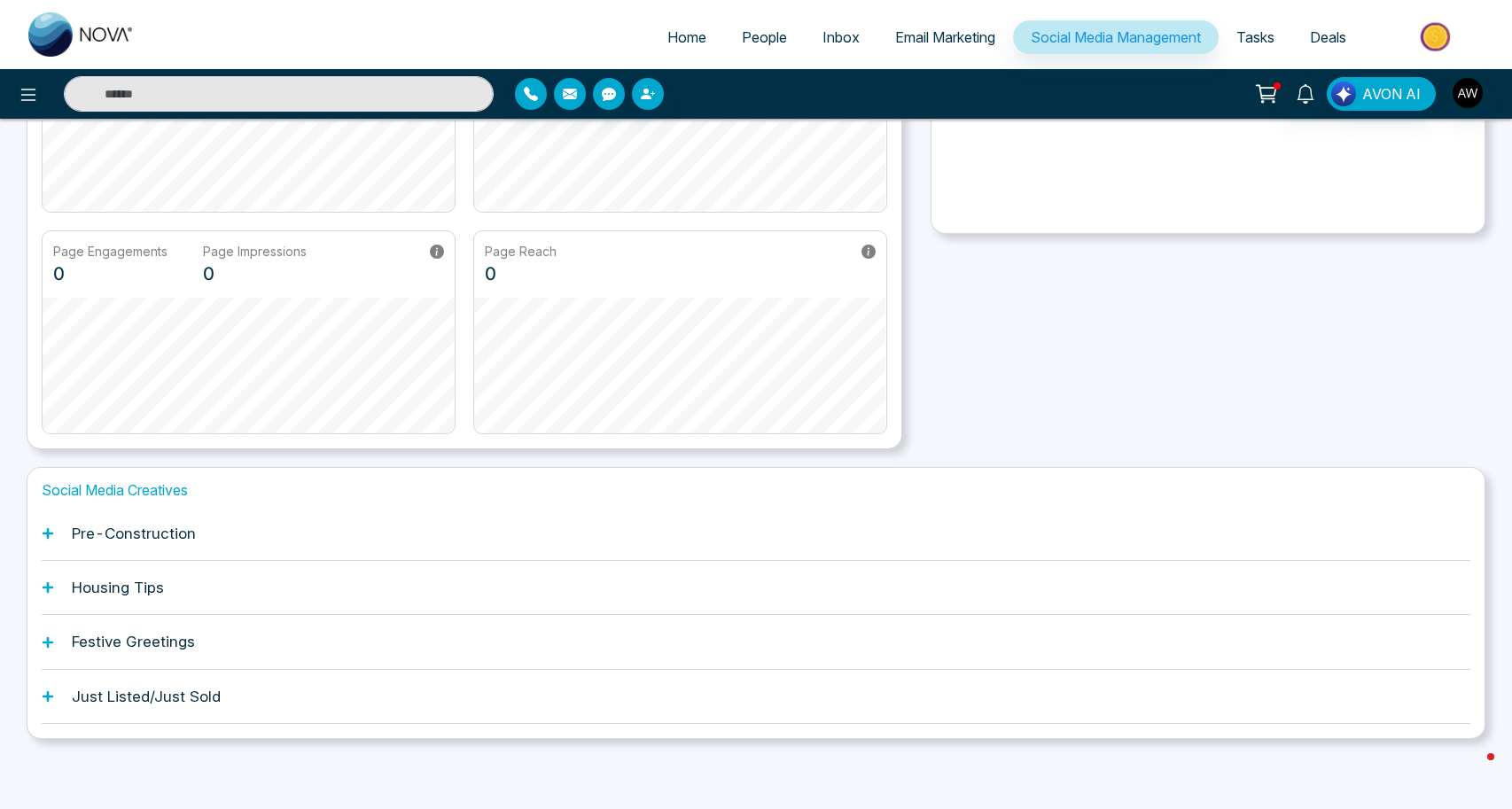
scroll to position [274, 0]
click at [895, 45] on link "Email Marketing" at bounding box center [945, 37] width 135 height 34
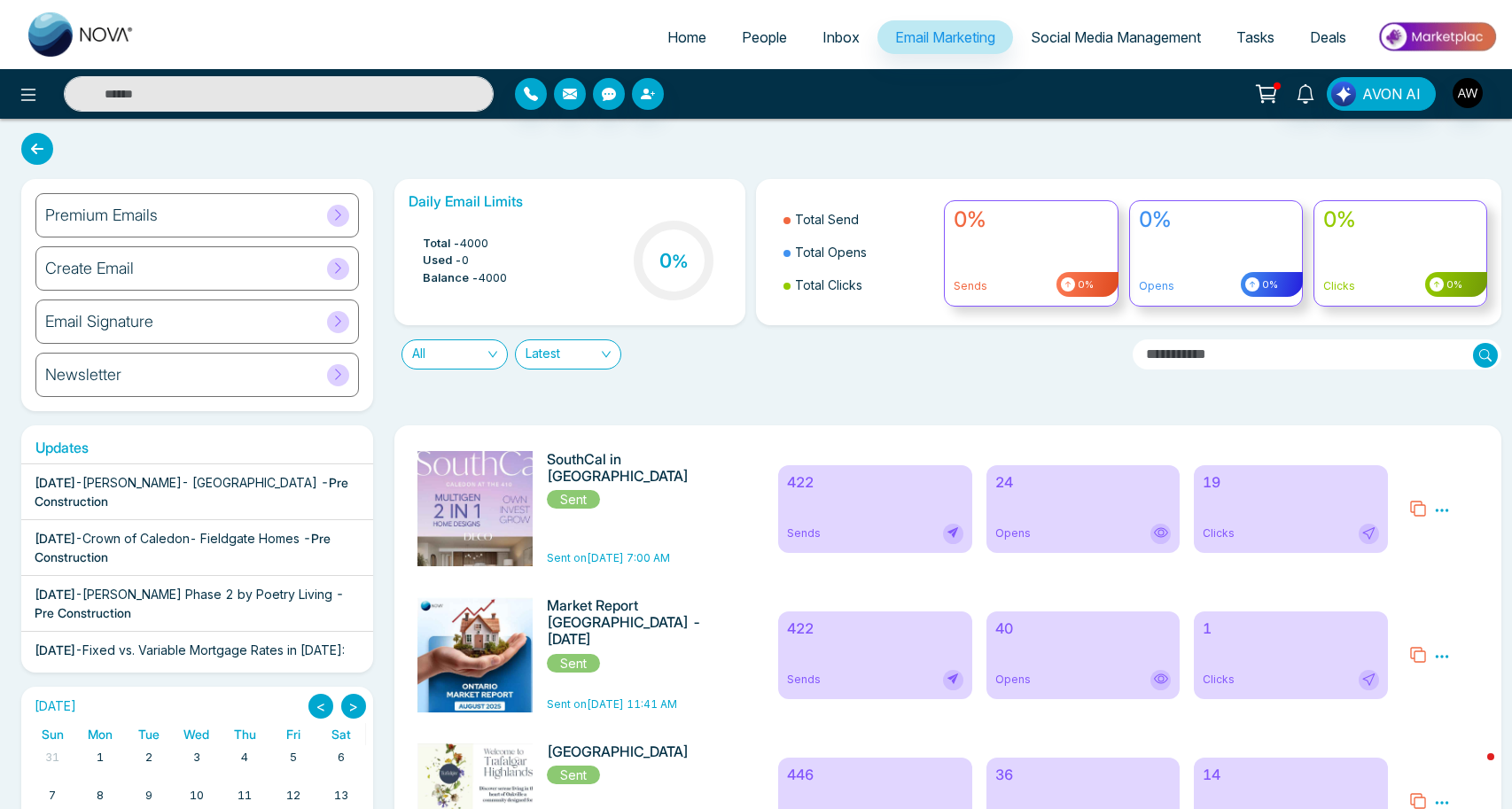
click at [288, 209] on div "Premium Emails" at bounding box center [197, 215] width 323 height 44
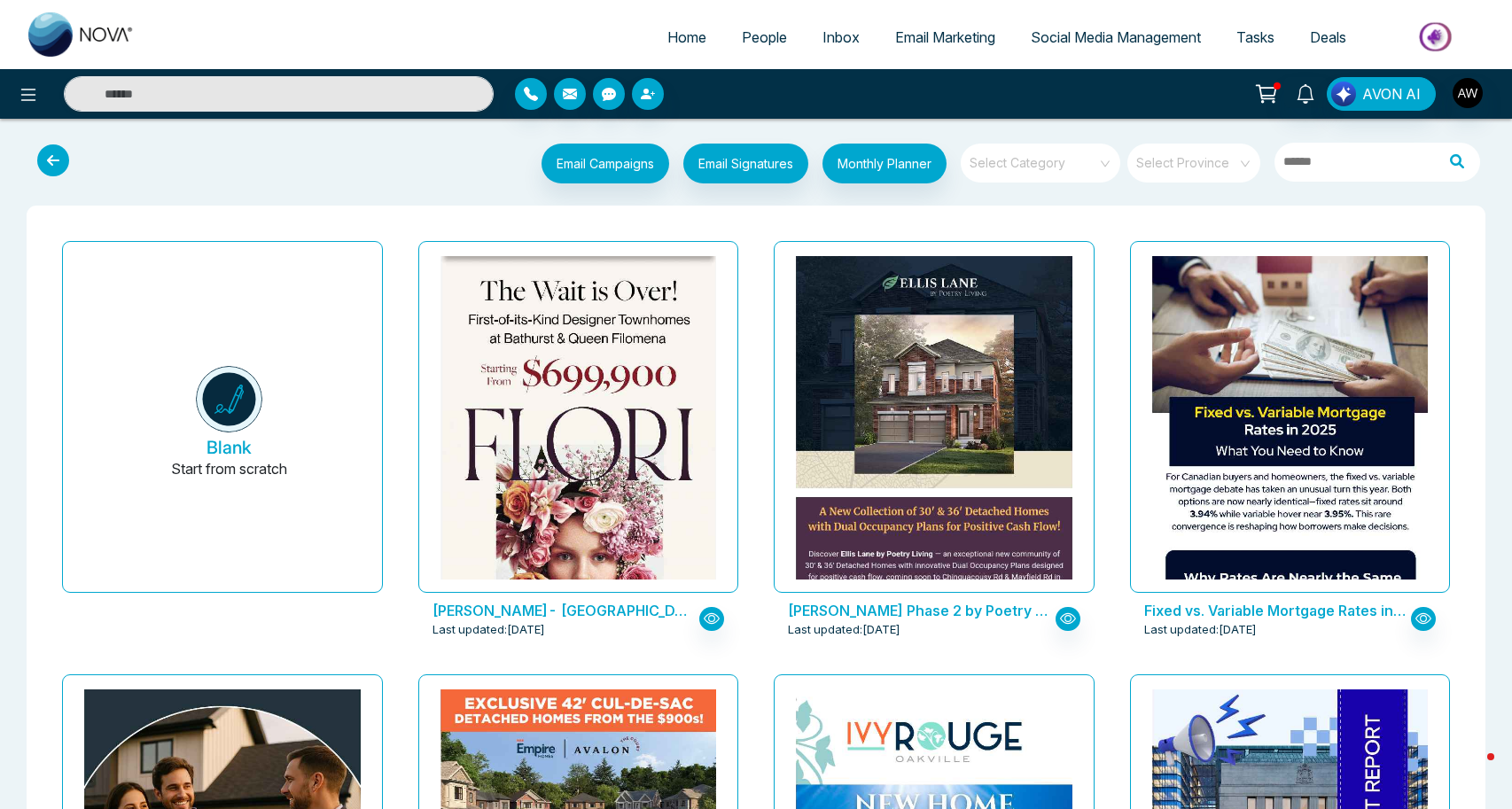
click at [1099, 169] on div "Select Category" at bounding box center [1041, 163] width 159 height 39
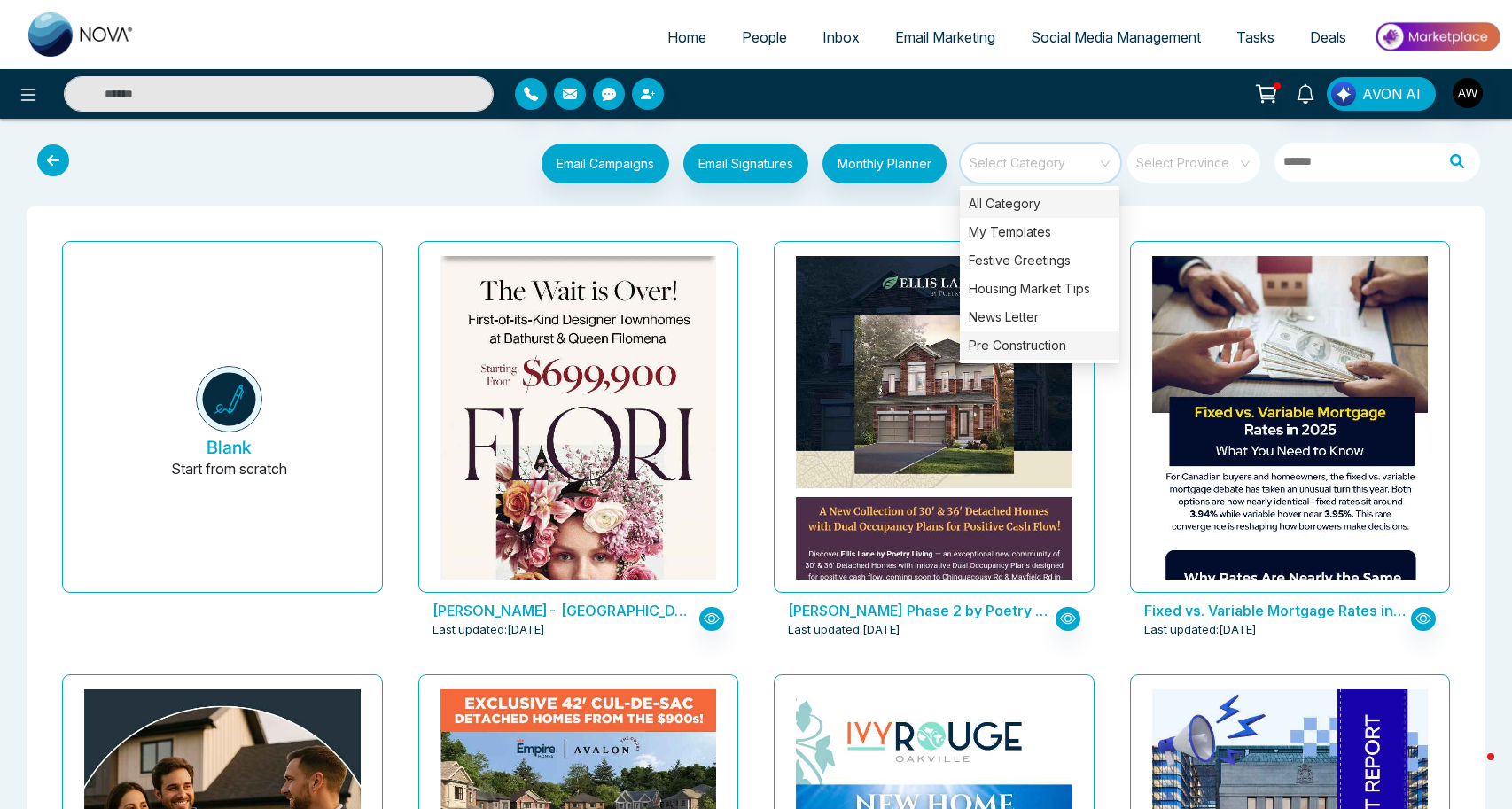
click at [1054, 351] on div "Pre Construction" at bounding box center [1040, 345] width 159 height 28
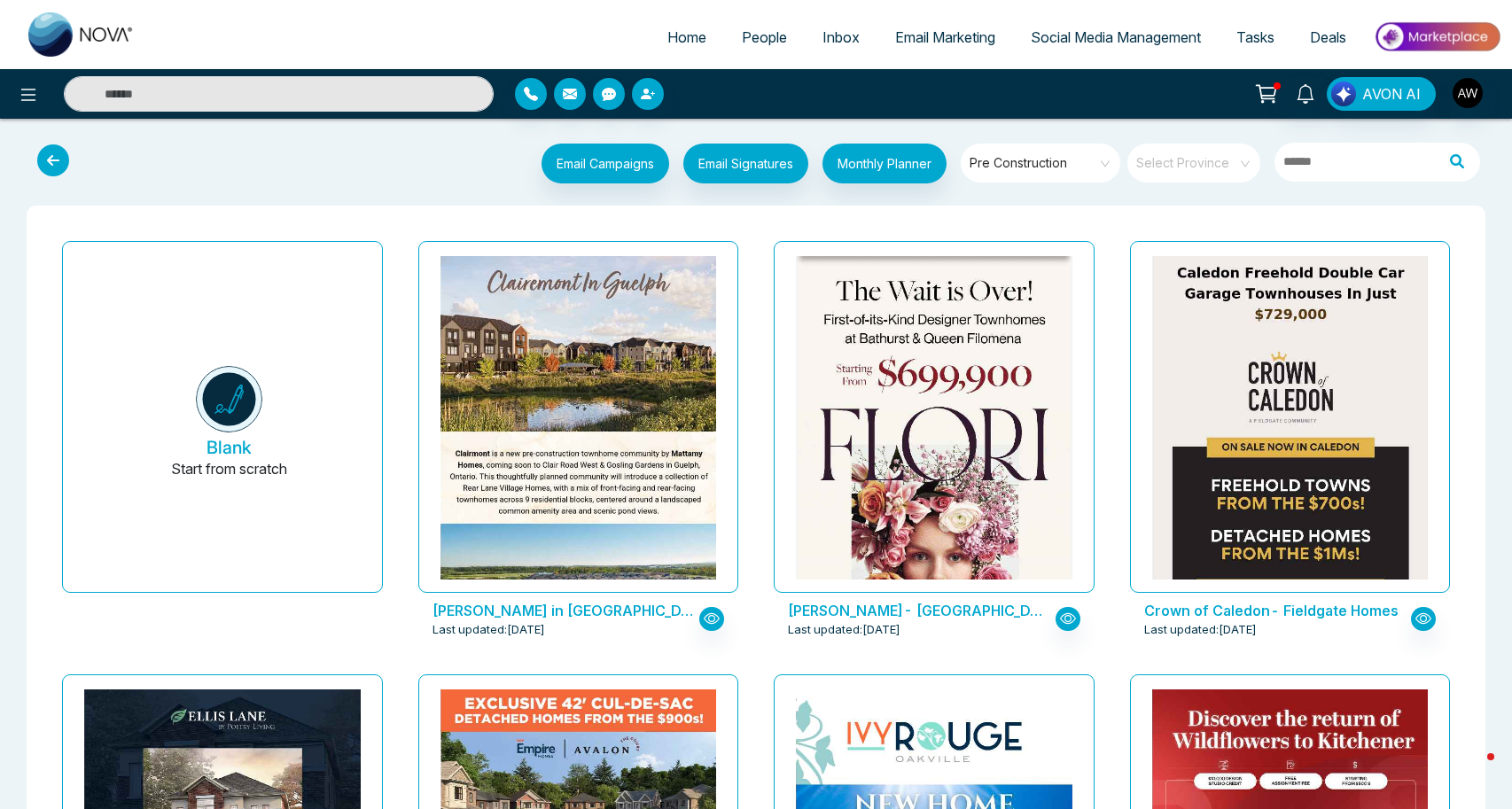
click at [941, 38] on span "Email Marketing" at bounding box center [945, 37] width 100 height 17
